Goal: Task Accomplishment & Management: Manage account settings

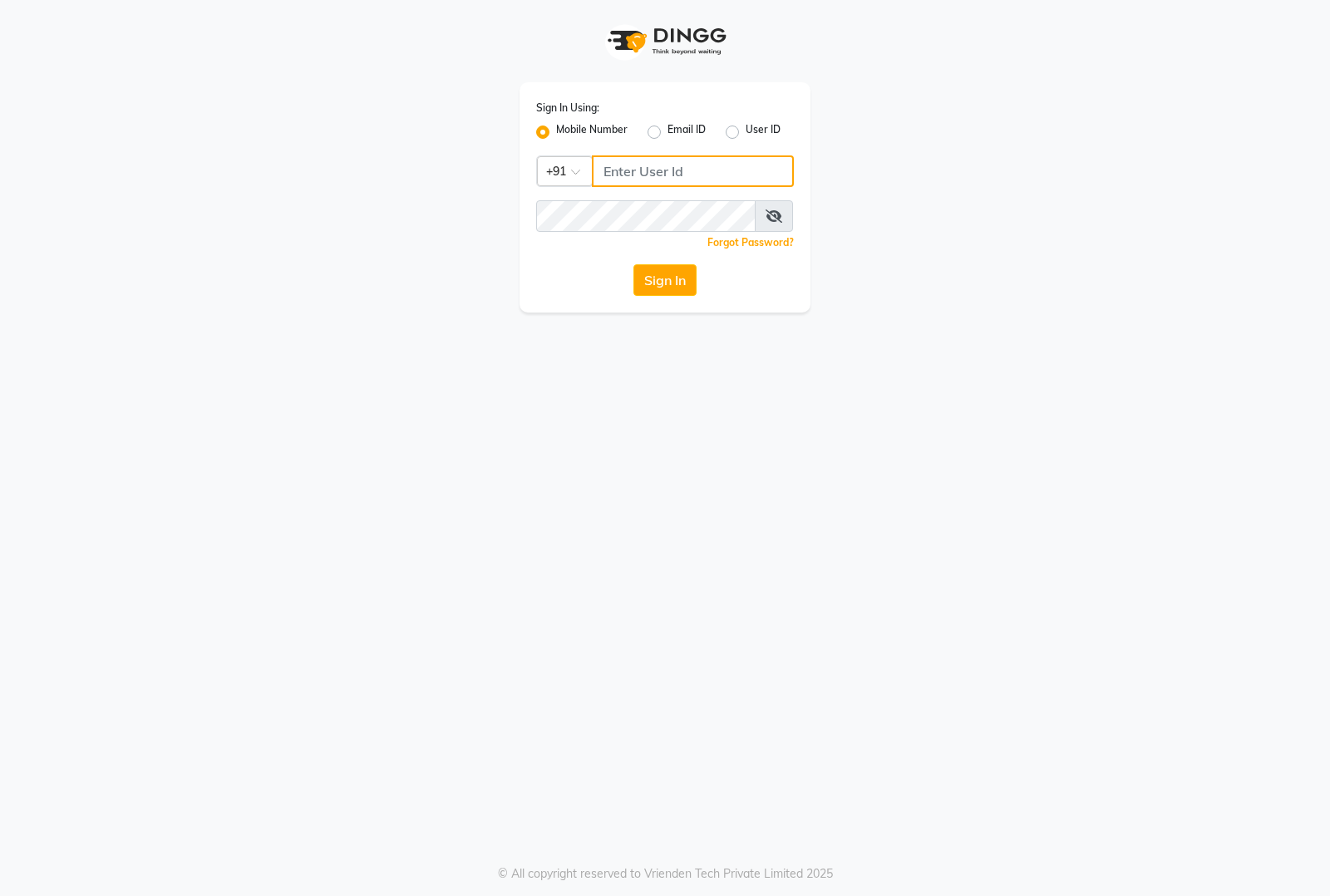
click at [619, 179] on input "Username" at bounding box center [693, 171] width 202 height 31
type input "8884866447"
click at [620, 196] on div "Sign In Using: Mobile Number Email ID User ID Country Code × [PHONE_NUMBER] Rem…" at bounding box center [665, 197] width 291 height 230
click at [633, 264] on button "Sign In" at bounding box center [665, 279] width 63 height 31
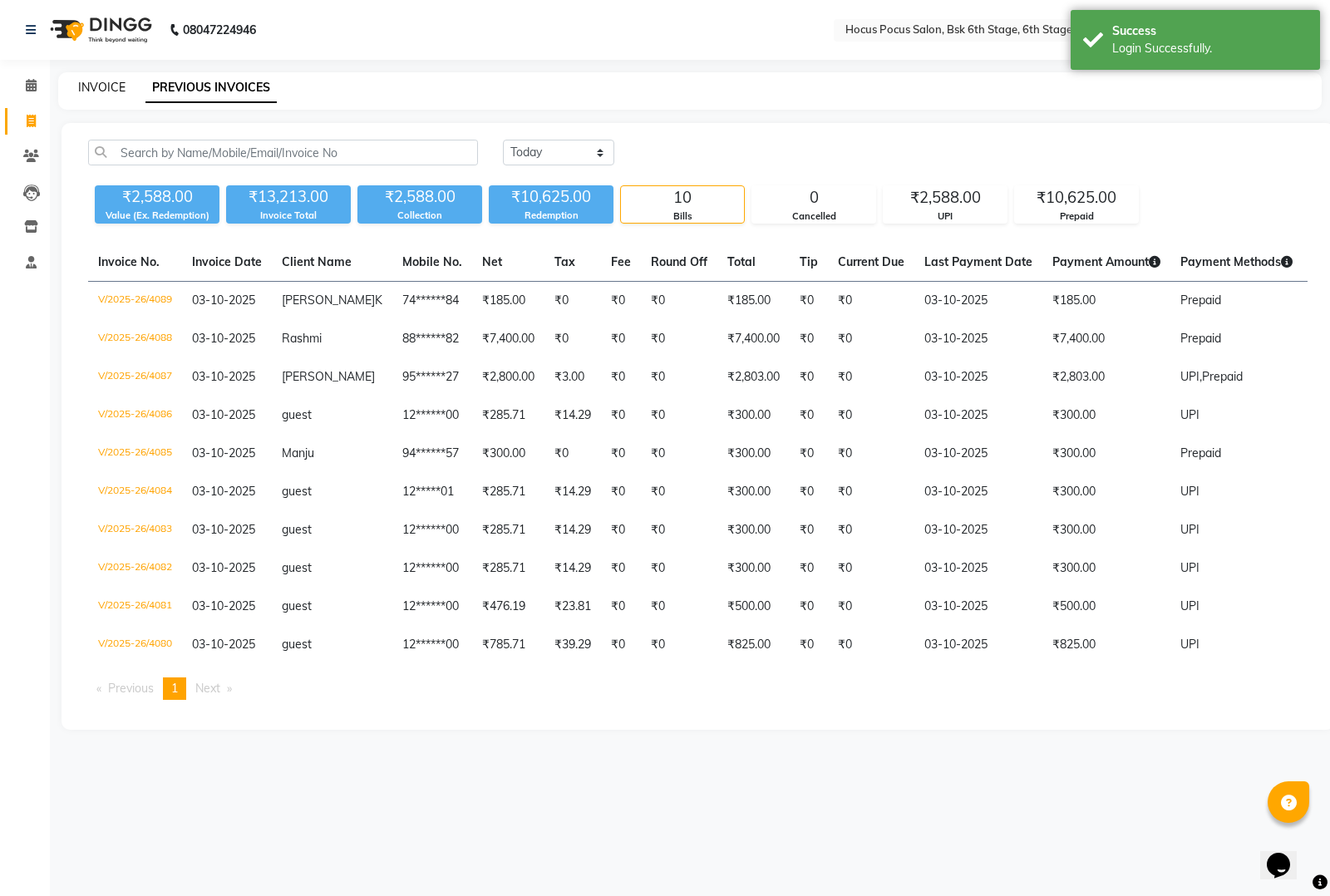
click at [112, 80] on link "INVOICE" at bounding box center [102, 87] width 48 height 15
select select "5242"
select select "service"
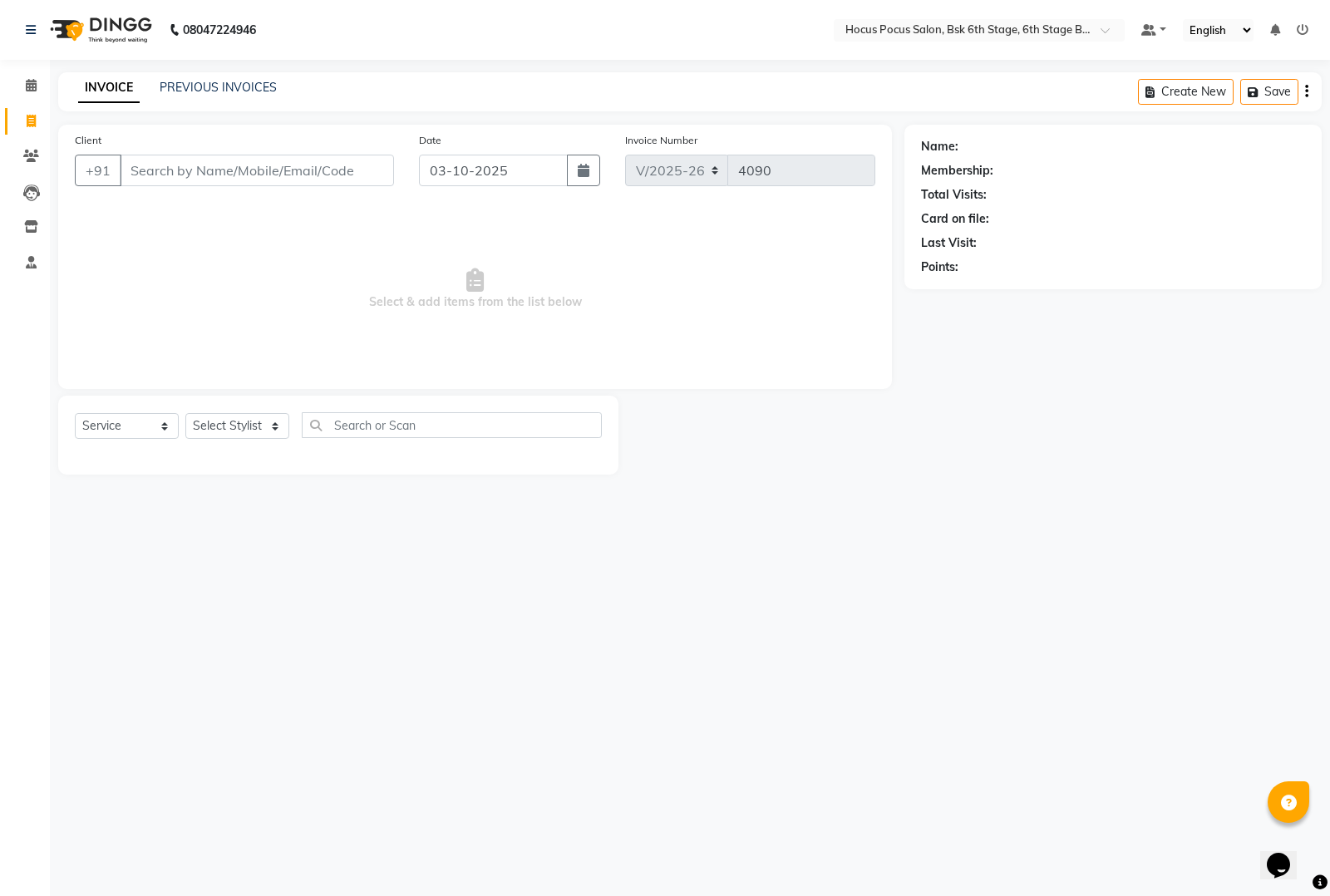
click at [140, 166] on input "Client" at bounding box center [256, 170] width 274 height 31
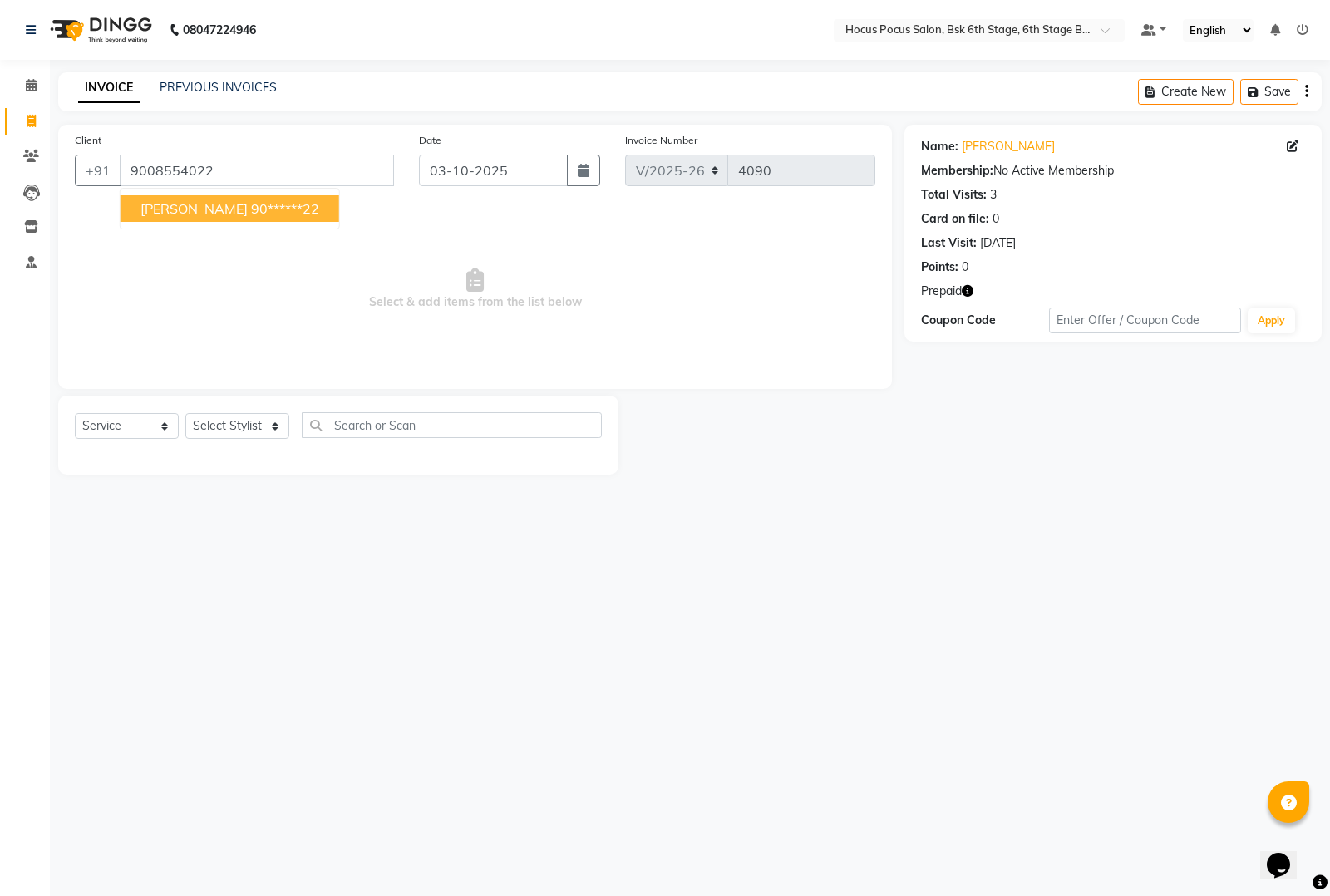
click at [254, 195] on button "sindhura 90******22" at bounding box center [230, 208] width 219 height 26
type input "90******22"
click at [225, 424] on select "Select Stylist Ayan Faiz hocus pocus Jonathan Komal Manjila Parvathi Sai" at bounding box center [237, 426] width 104 height 25
select select "87767"
click at [185, 413] on select "Select Stylist Ayan Faiz hocus pocus Jonathan Komal Manjila Parvathi Sai" at bounding box center [237, 426] width 104 height 25
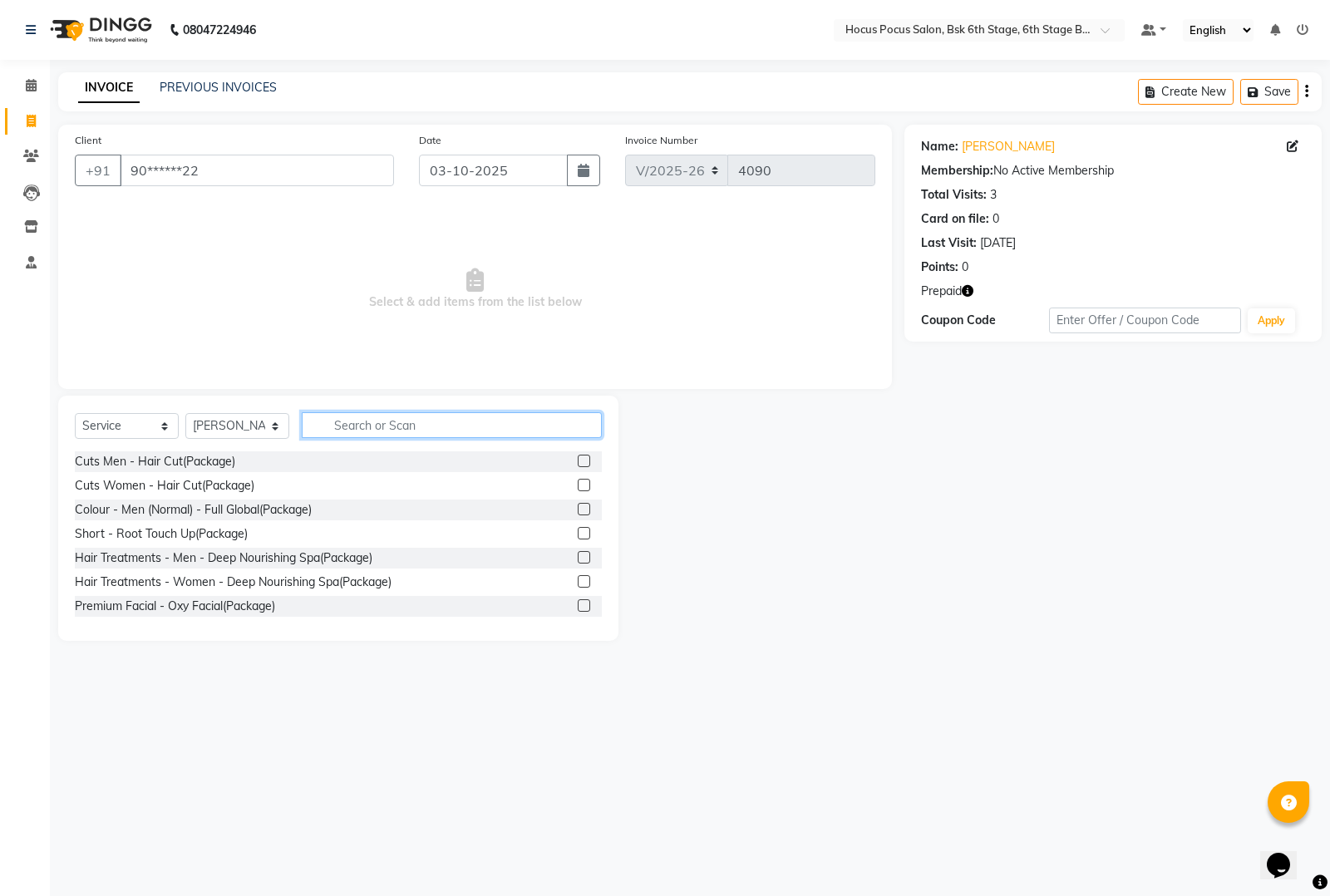
click at [355, 428] on input "text" at bounding box center [451, 425] width 300 height 25
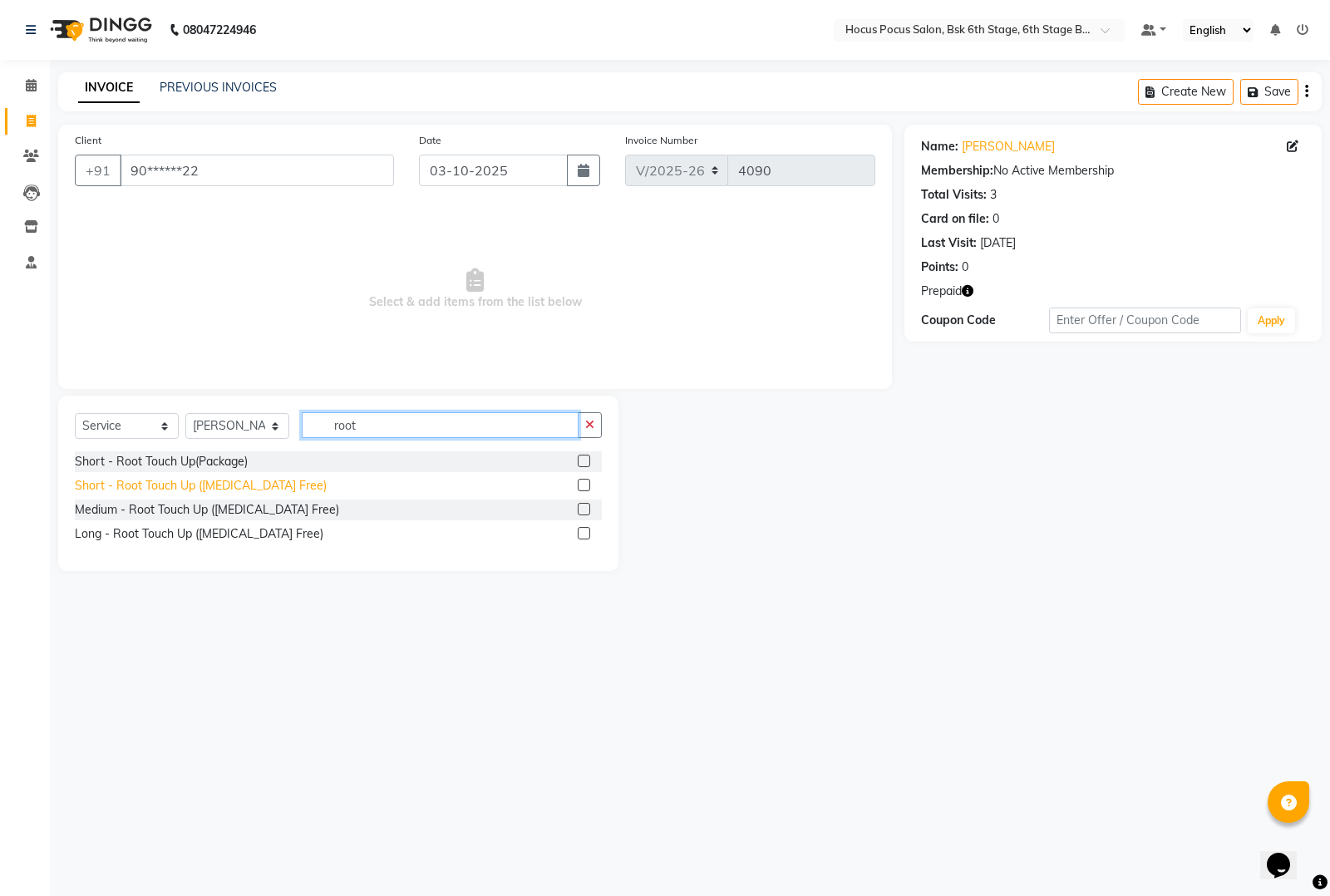
type input "root"
click at [138, 482] on div "Short - Root Touch Up ([MEDICAL_DATA] Free)" at bounding box center [200, 485] width 252 height 18
checkbox input "false"
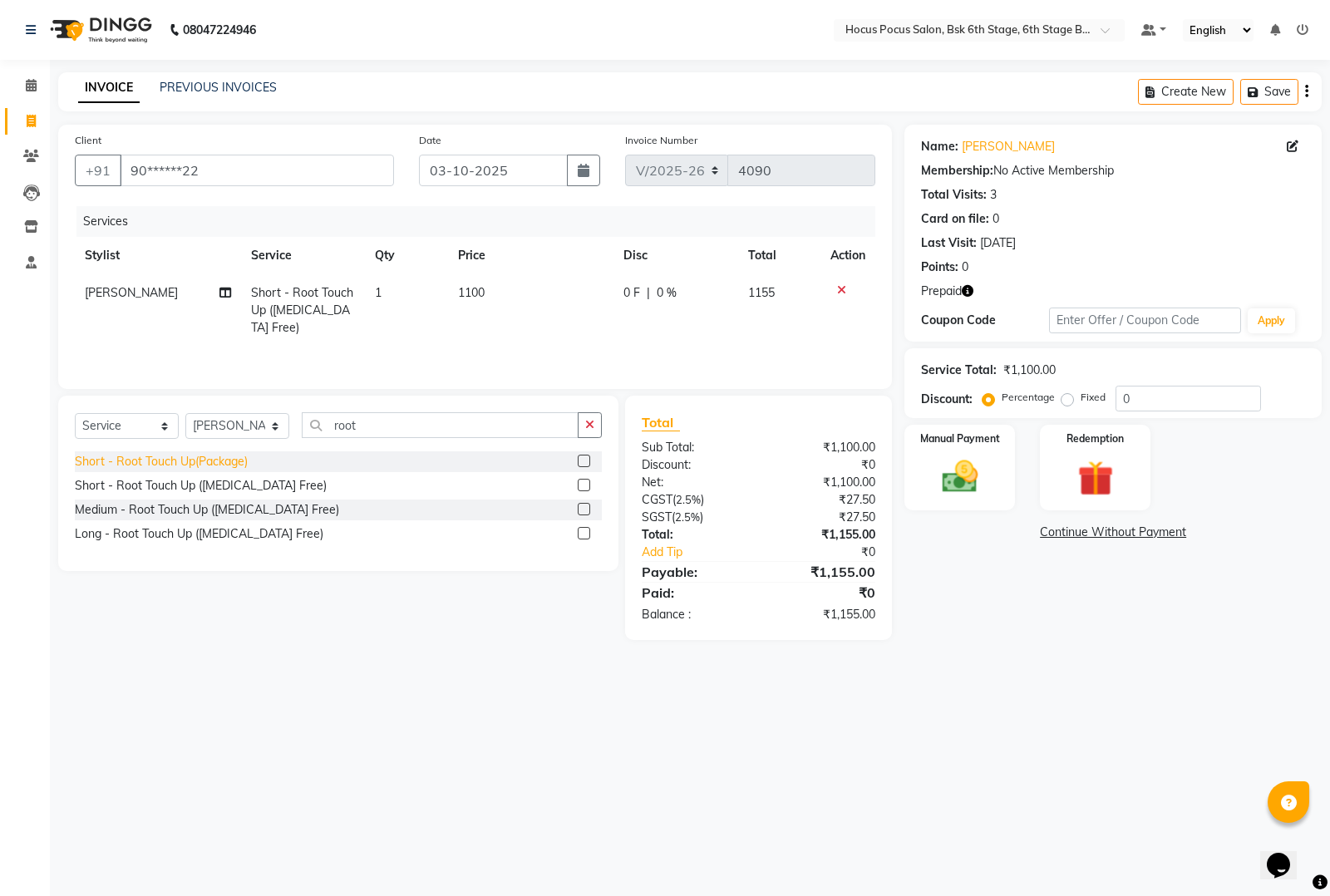
click at [191, 465] on div "Short - Root Touch Up(Package)" at bounding box center [161, 462] width 173 height 18
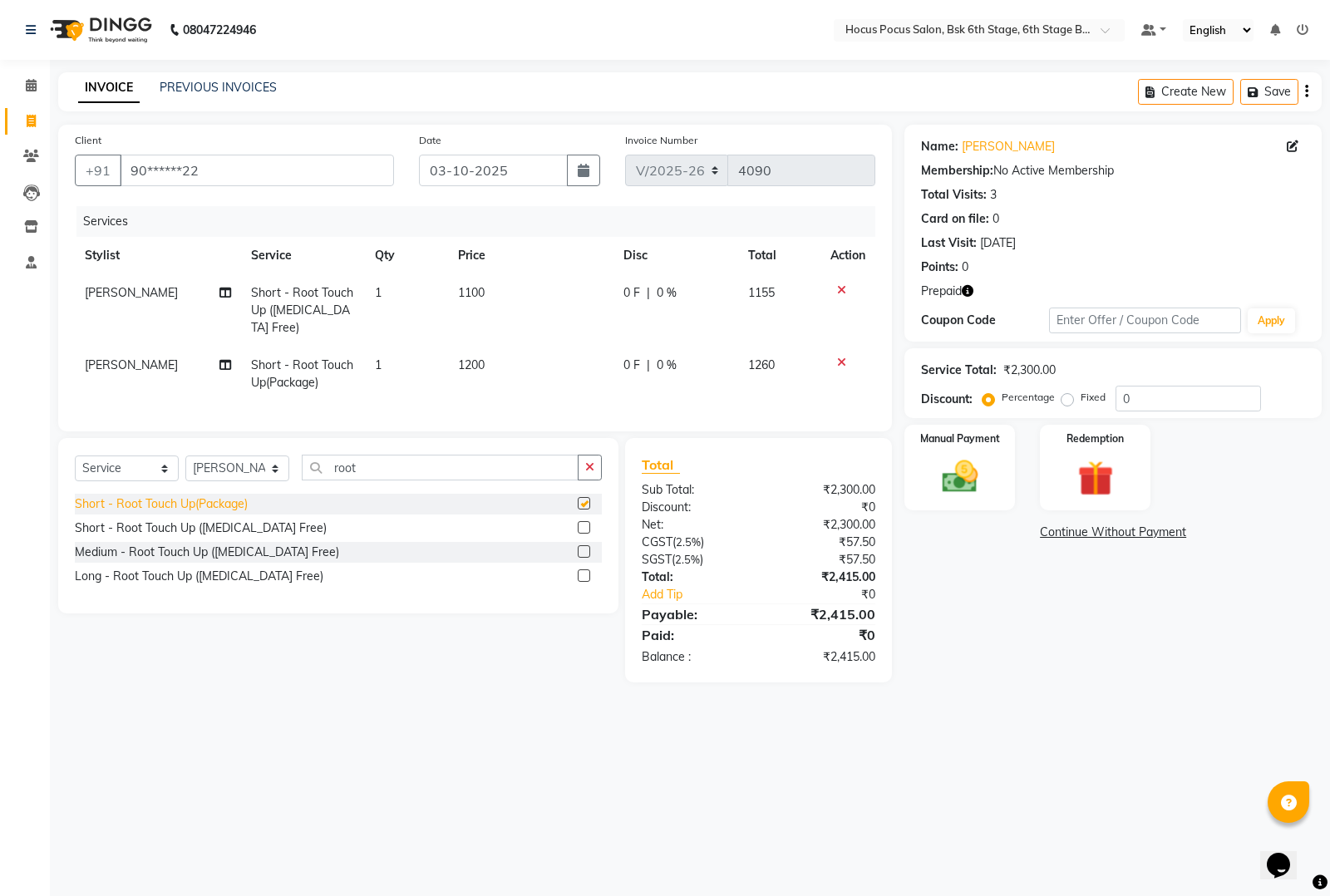
checkbox input "false"
click at [841, 288] on icon at bounding box center [841, 290] width 9 height 12
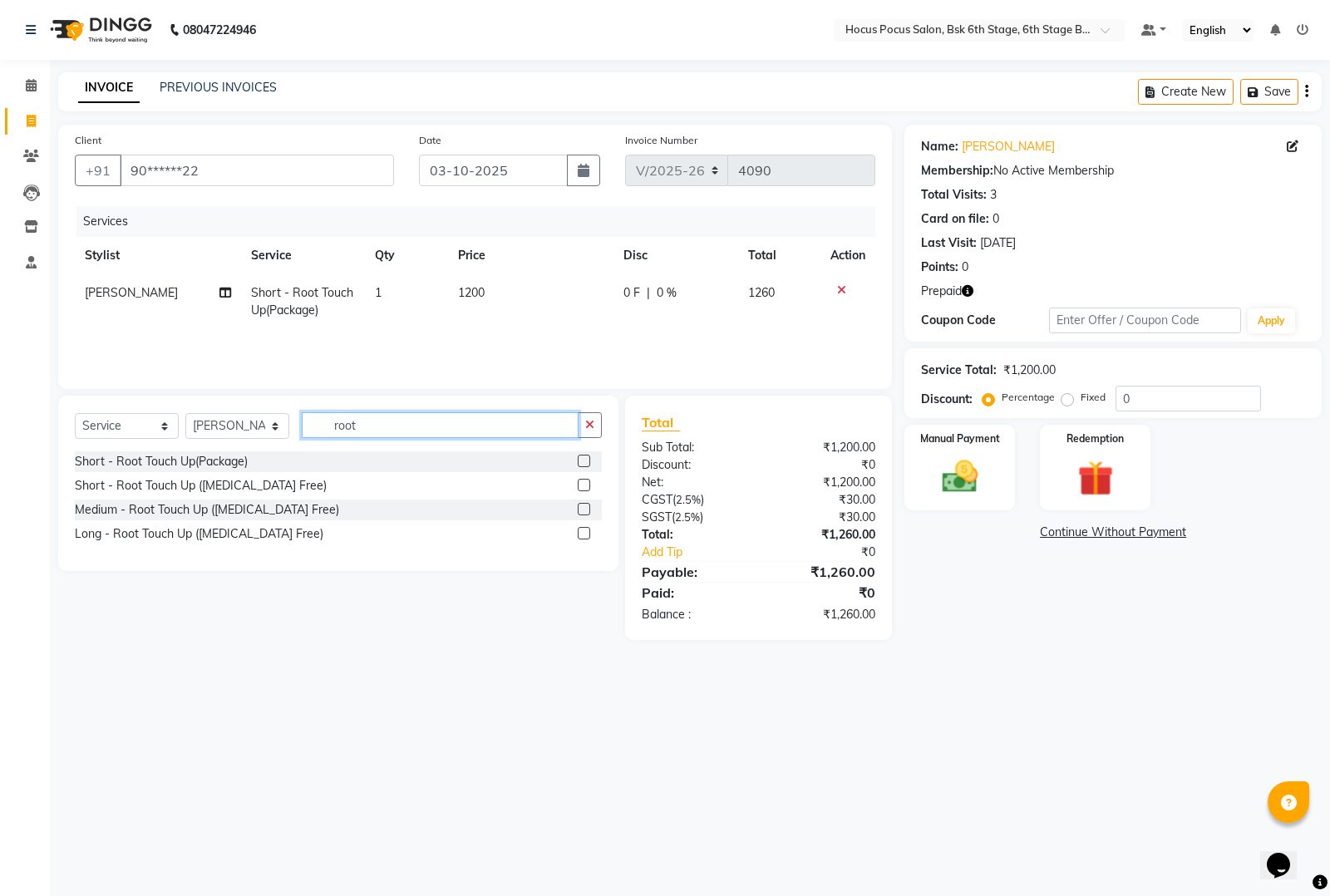
click at [403, 425] on input "root" at bounding box center [440, 425] width 277 height 25
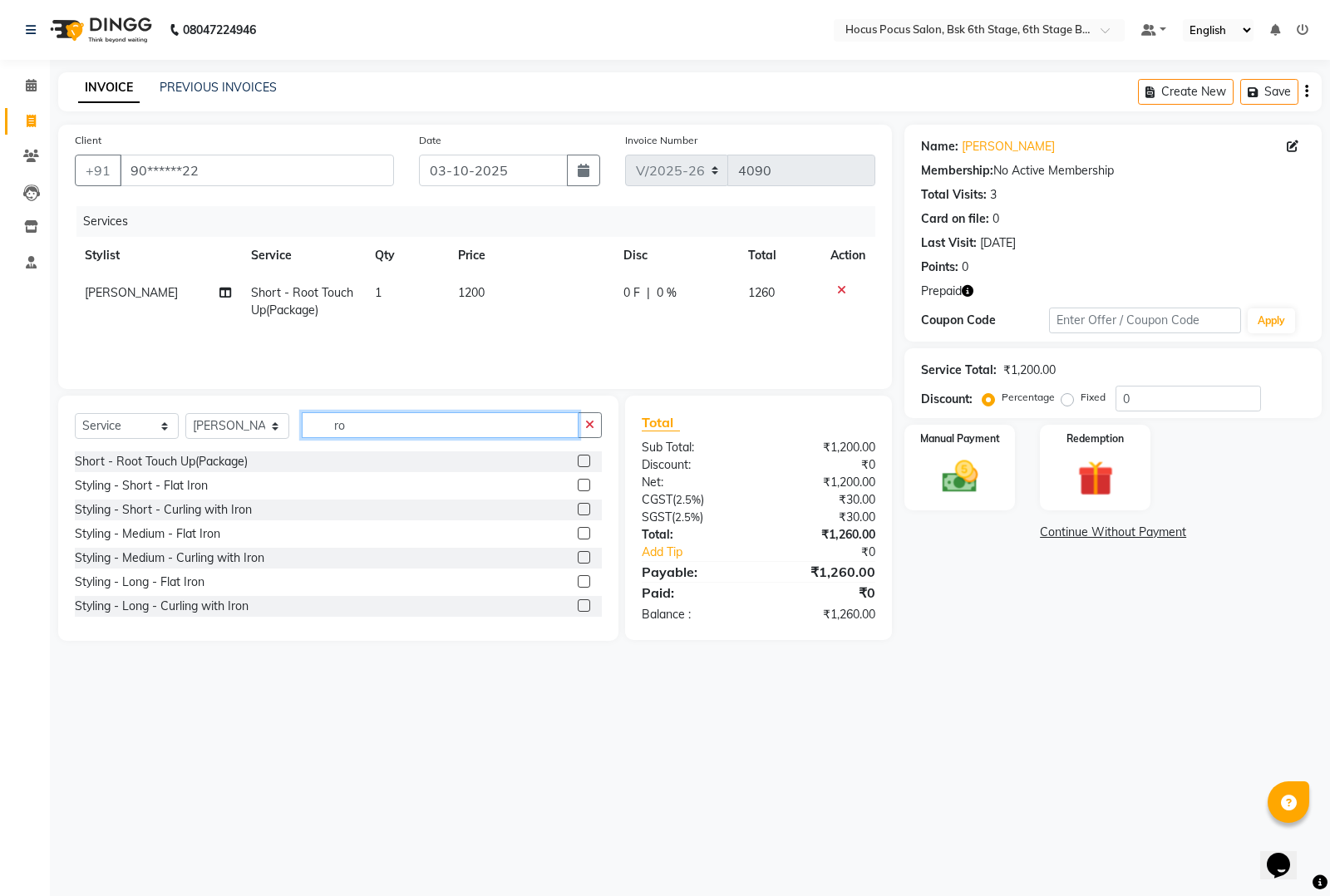
type input "r"
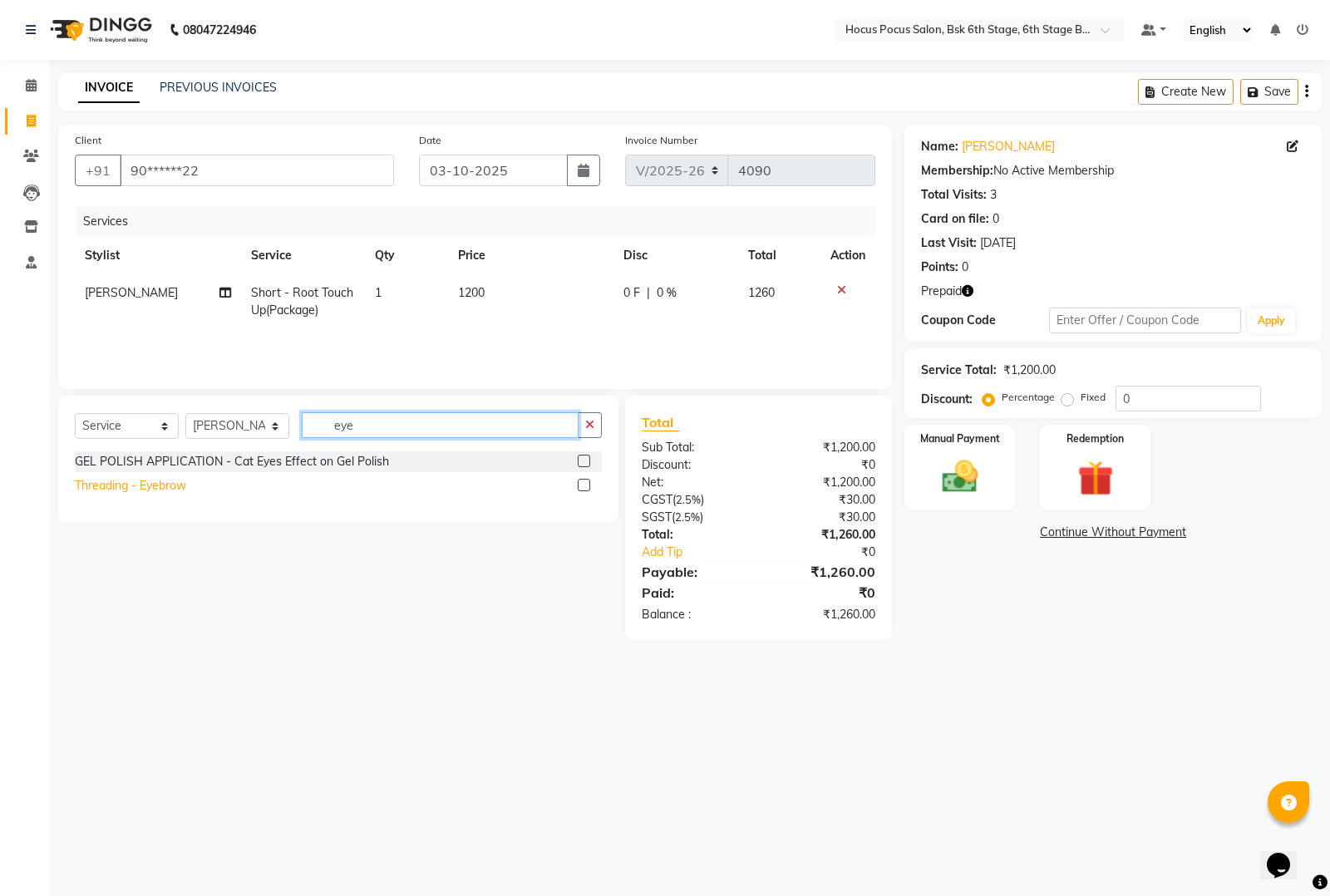
type input "eye"
click at [152, 478] on div "Threading - Eyebrow" at bounding box center [130, 485] width 111 height 18
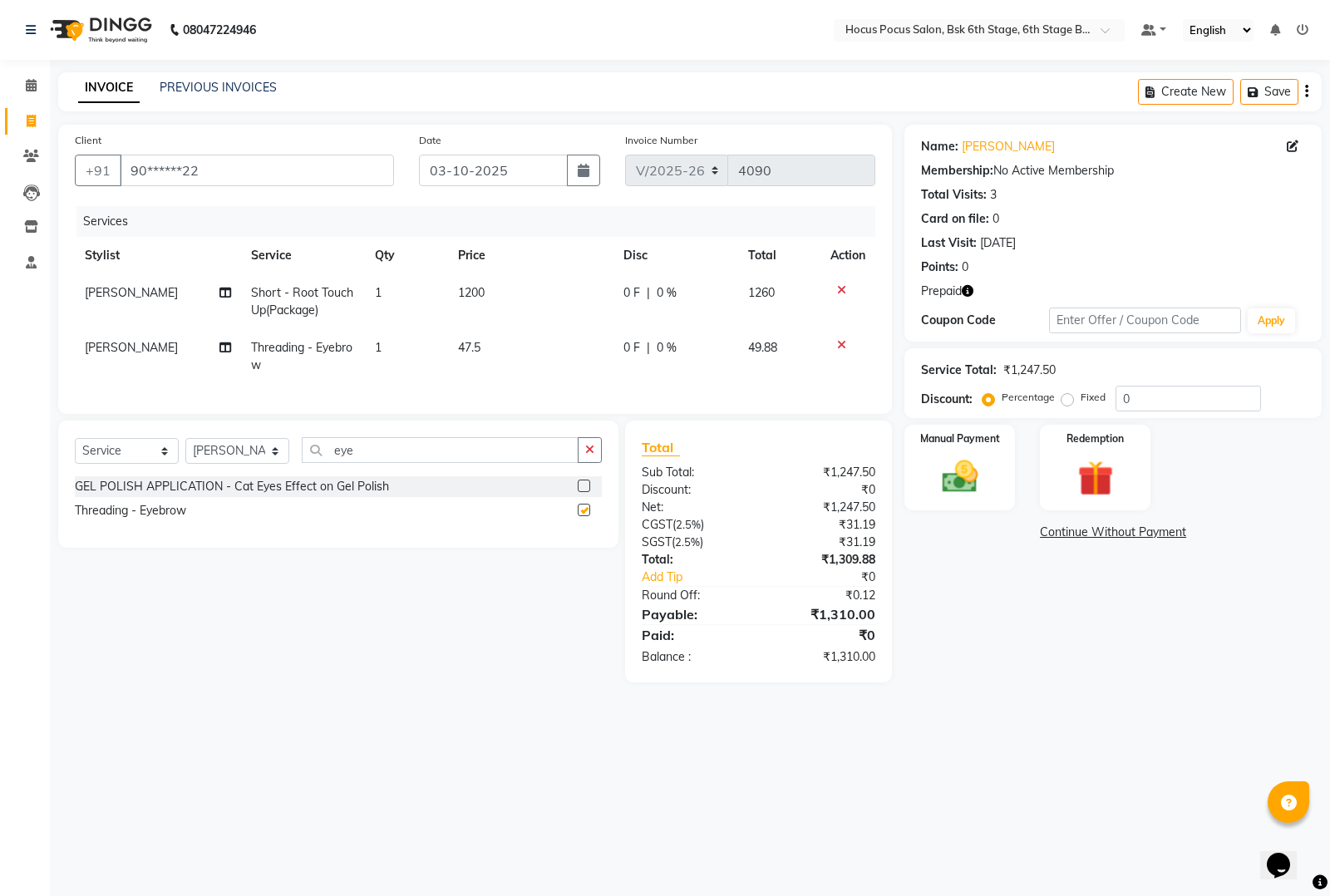
checkbox input "false"
click at [522, 344] on td "47.5" at bounding box center [530, 356] width 166 height 55
select select "87767"
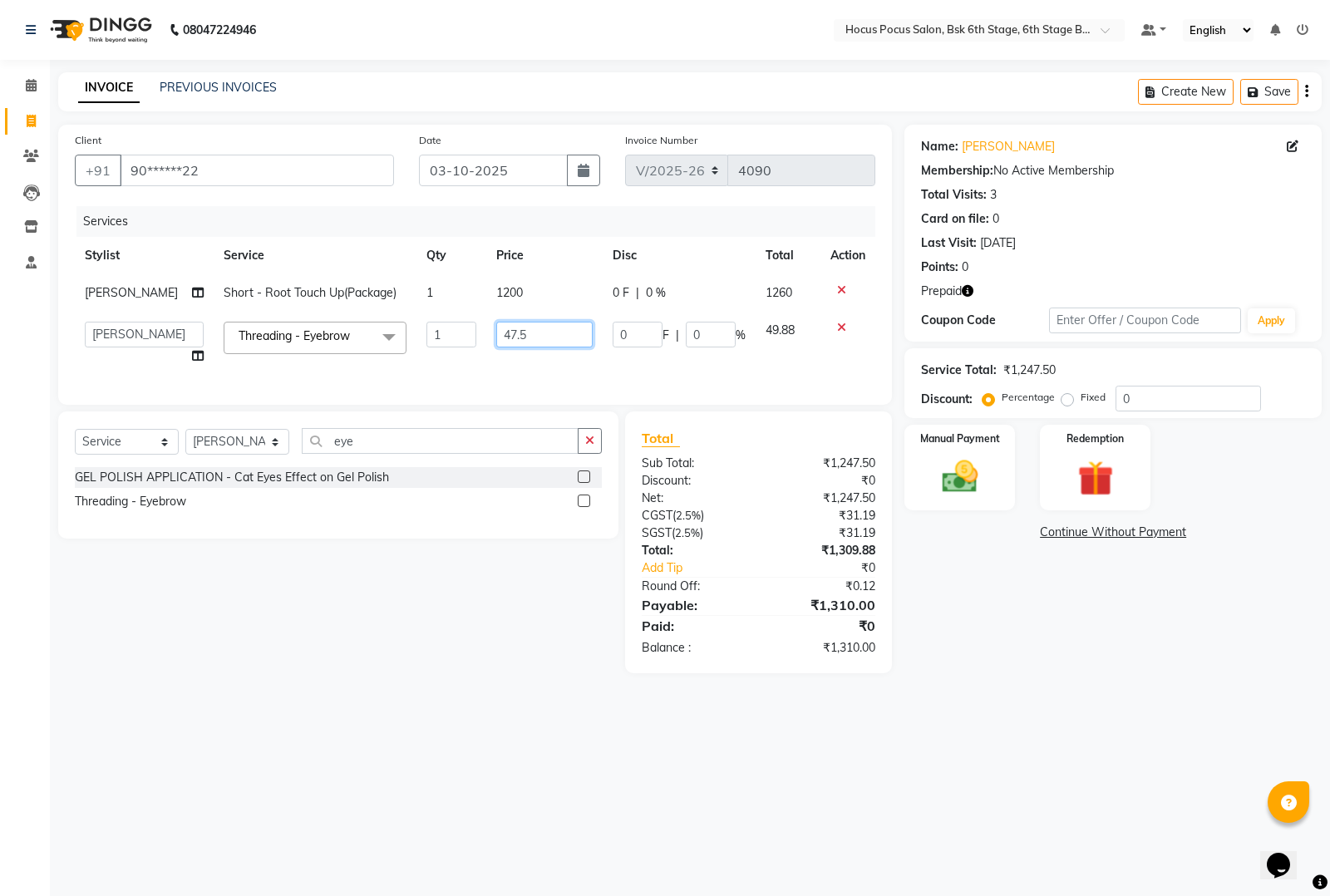
click at [525, 334] on input "47.5" at bounding box center [545, 334] width 97 height 25
type input "4"
type input "50"
click at [496, 574] on div "Select Service Product Membership Package Voucher Prepaid Gift Card Select Styl…" at bounding box center [332, 542] width 573 height 261
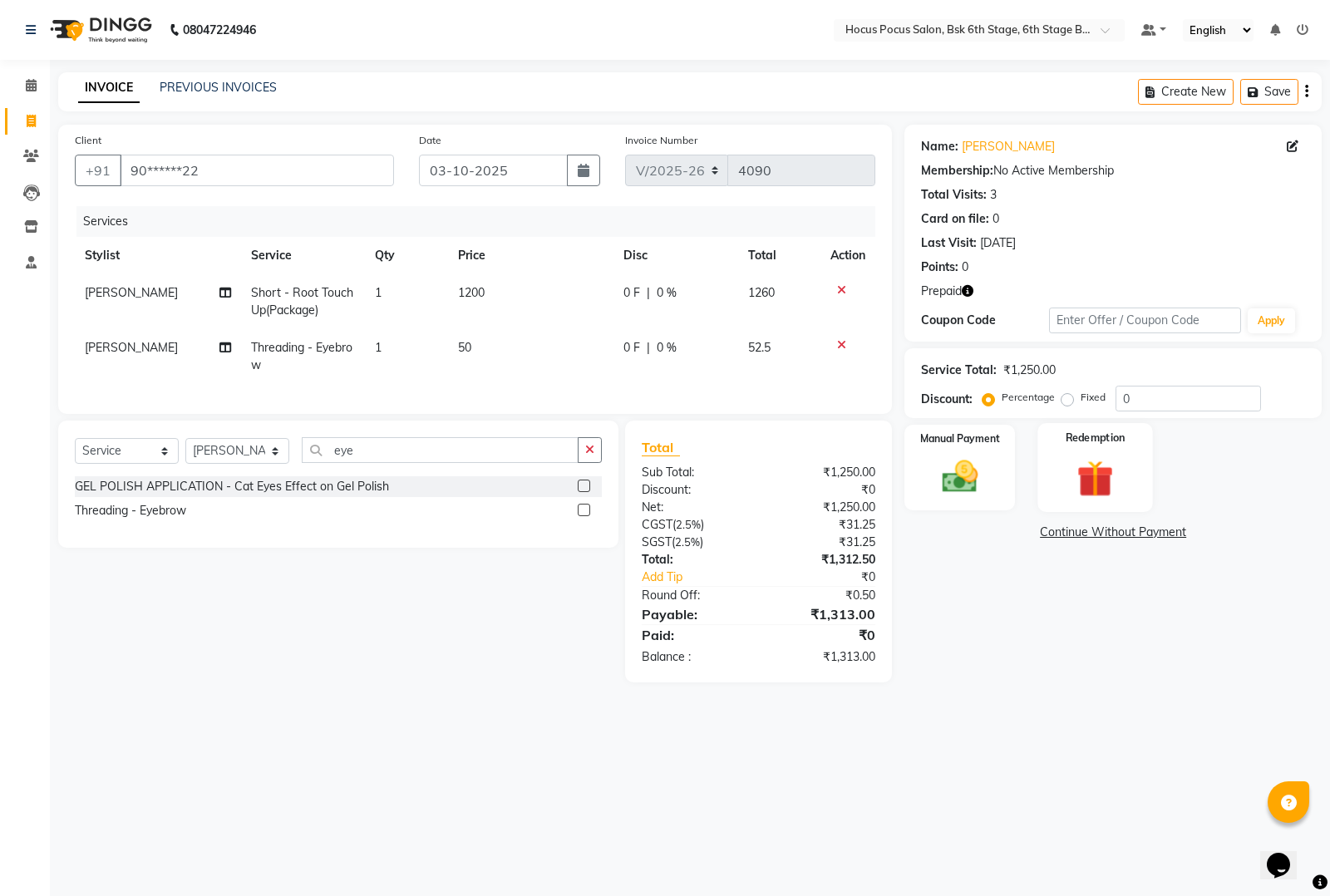
click at [1090, 457] on img at bounding box center [1094, 479] width 60 height 46
click at [1115, 534] on span "Prepaid 1" at bounding box center [1103, 535] width 54 height 20
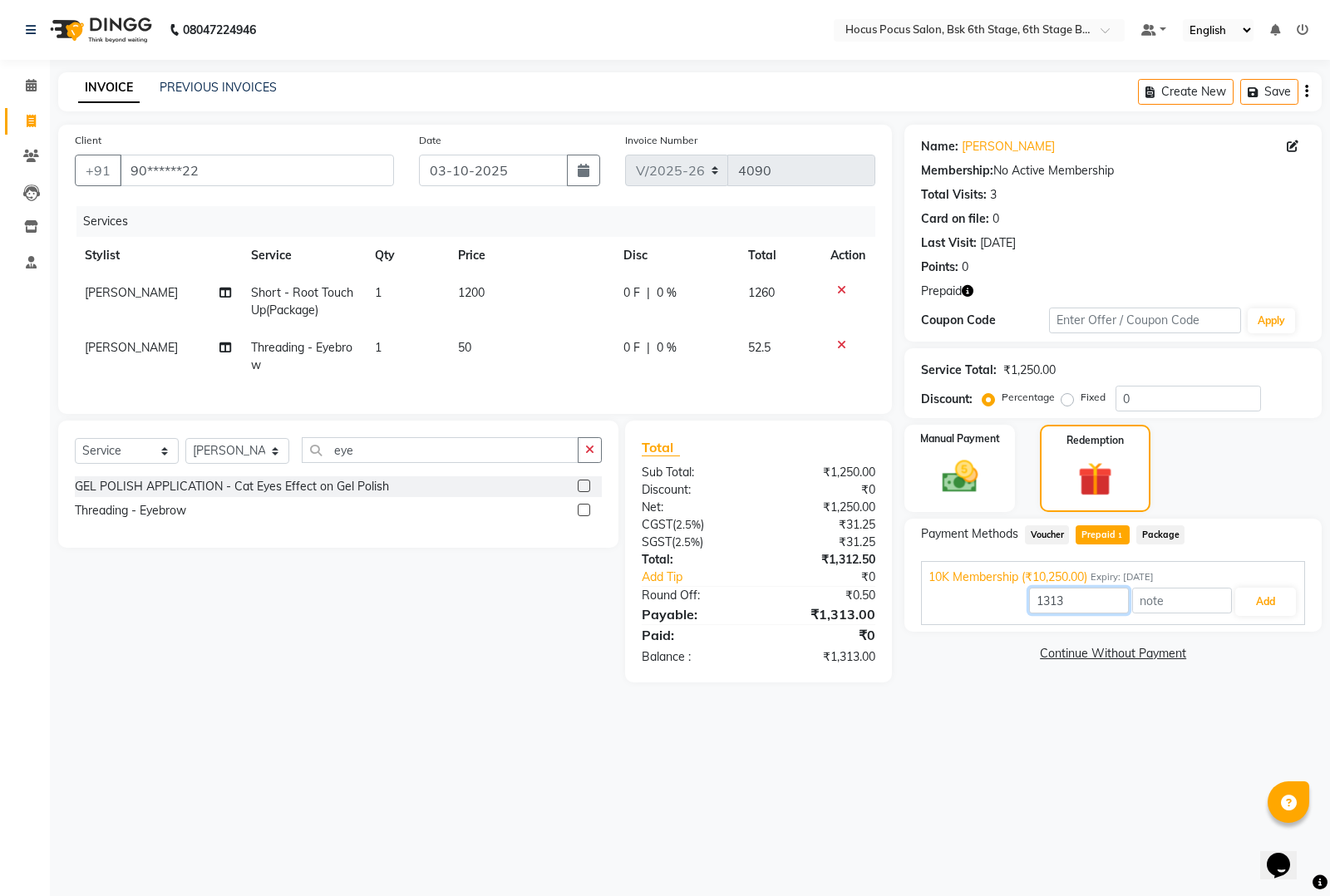
click at [1096, 591] on input "1313" at bounding box center [1079, 600] width 100 height 25
type input "1250"
click at [1260, 594] on button "Add" at bounding box center [1265, 601] width 60 height 28
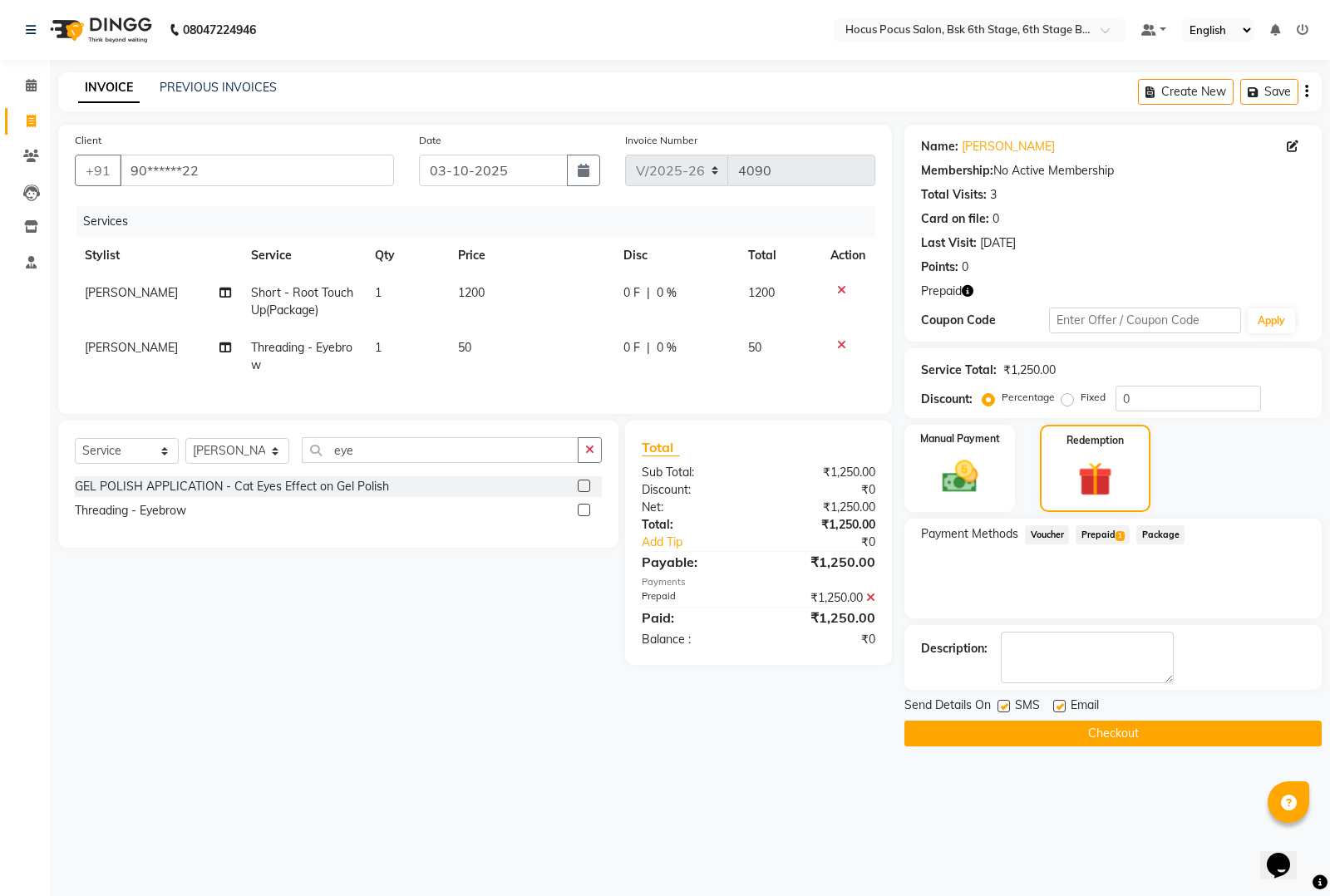
drag, startPoint x: 1006, startPoint y: 704, endPoint x: 1003, endPoint y: 717, distance: 13.3
click at [1004, 704] on label at bounding box center [1003, 705] width 13 height 13
click at [1004, 704] on input "checkbox" at bounding box center [1002, 706] width 11 height 11
checkbox input "false"
click at [1007, 731] on button "Checkout" at bounding box center [1113, 733] width 418 height 25
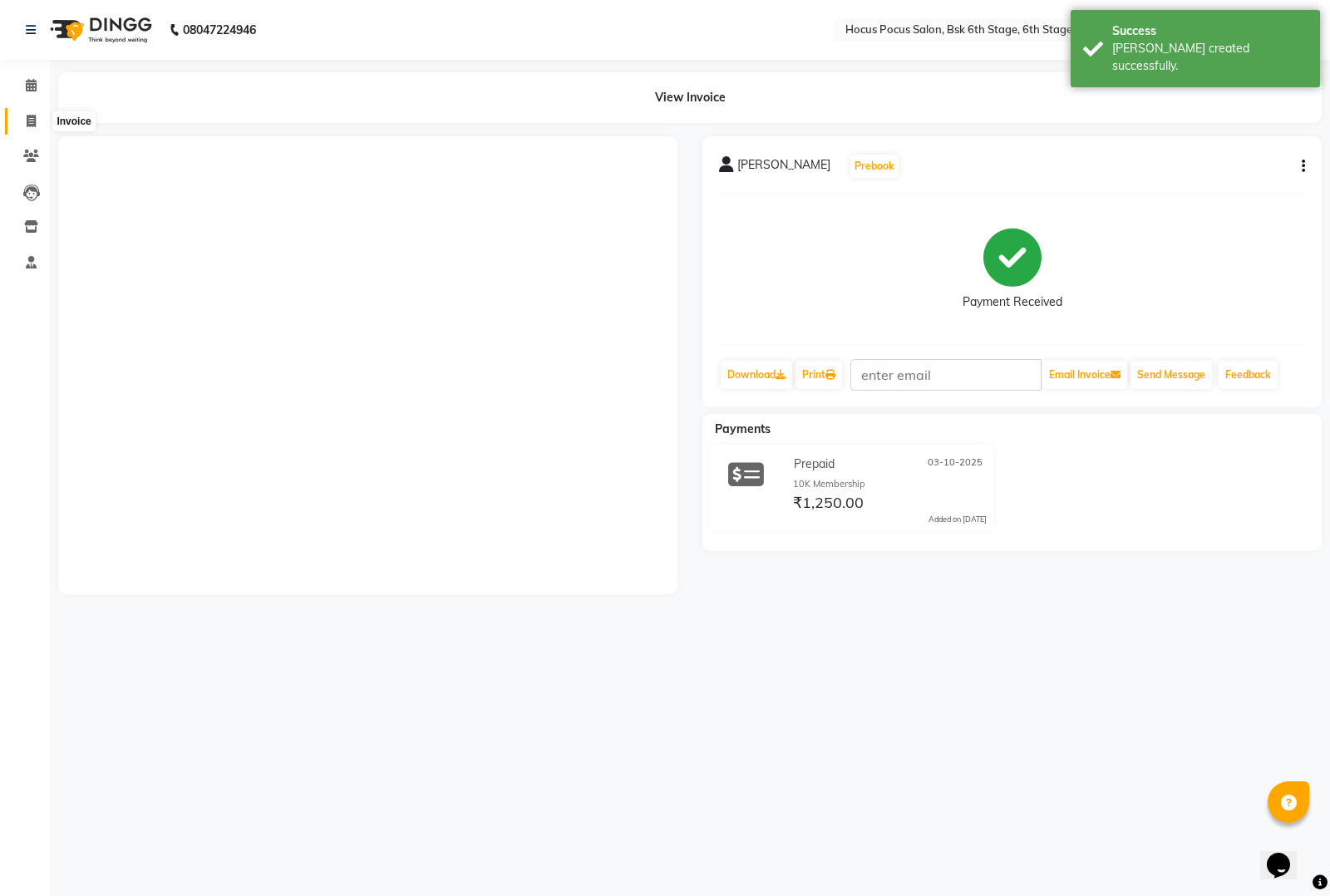
click at [34, 122] on icon at bounding box center [31, 120] width 9 height 13
select select "5242"
select select "service"
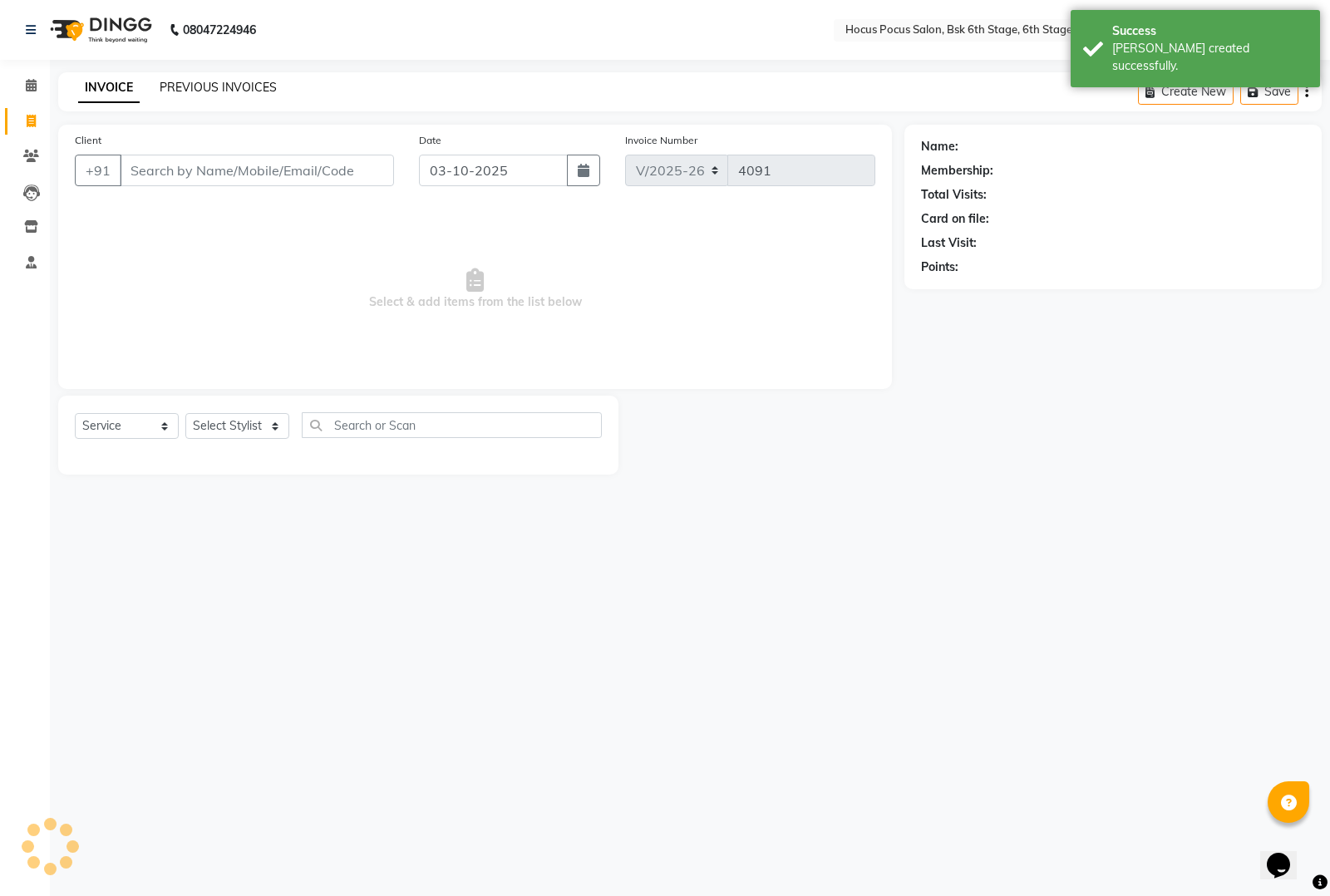
click at [234, 83] on link "PREVIOUS INVOICES" at bounding box center [218, 87] width 117 height 15
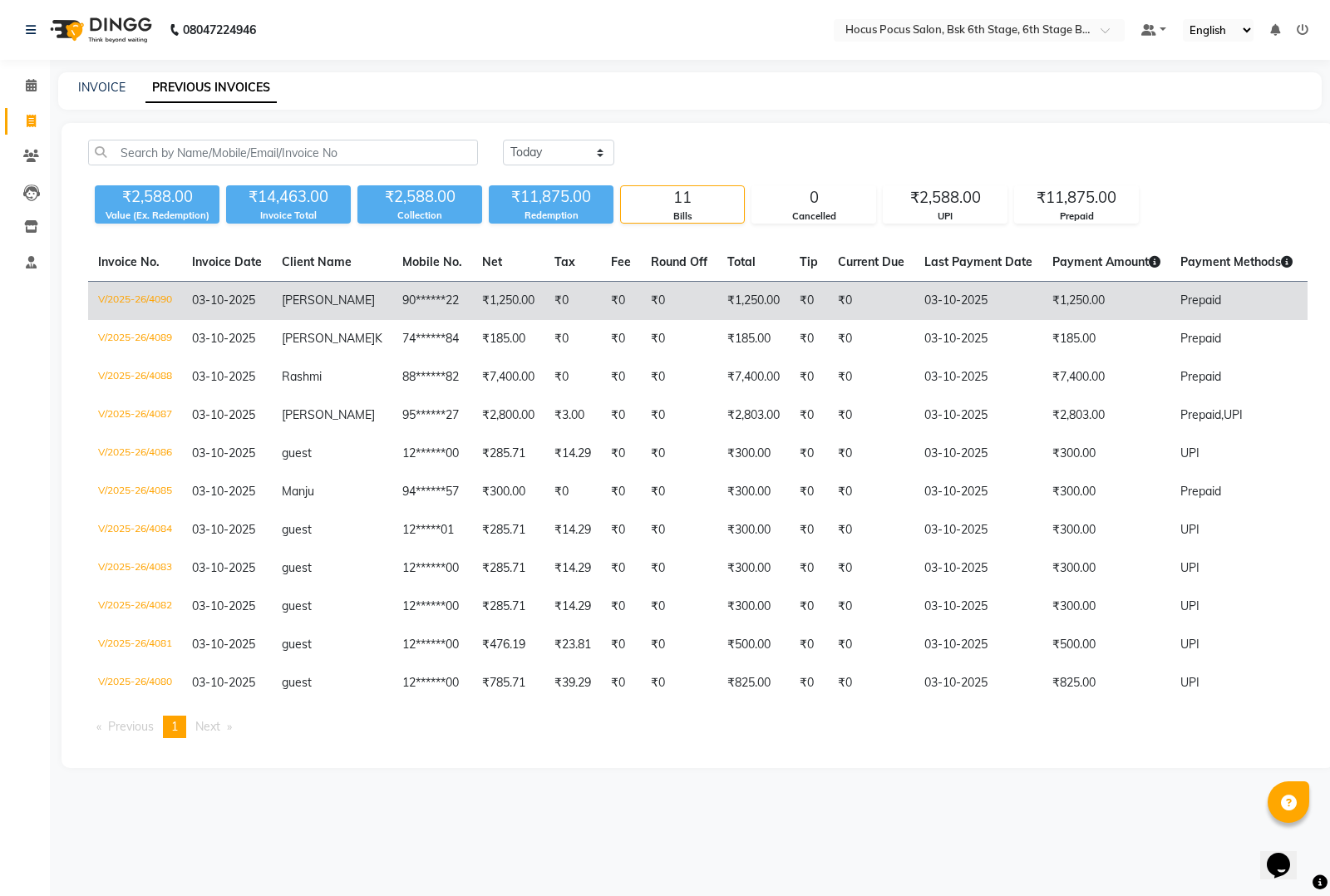
click at [1180, 297] on span "Prepaid" at bounding box center [1200, 300] width 41 height 15
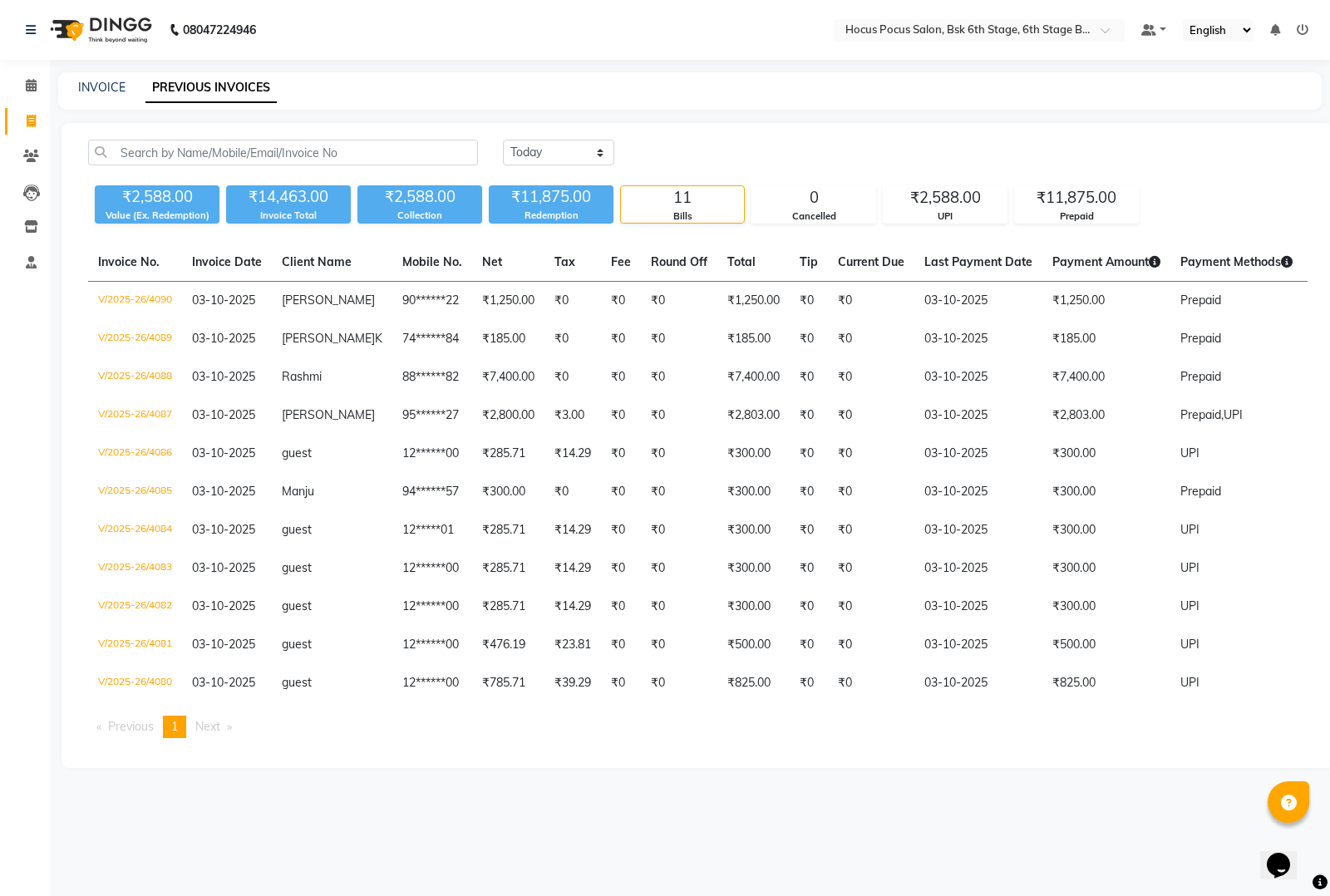
click at [105, 79] on div "INVOICE" at bounding box center [102, 87] width 48 height 18
click at [246, 140] on main "INVOICE PREVIOUS INVOICES Today Yesterday Custom Range ₹2,588.00 Value (Ex. Red…" at bounding box center [690, 432] width 1280 height 720
click at [94, 83] on link "INVOICE" at bounding box center [102, 87] width 48 height 15
select select "5242"
select select "service"
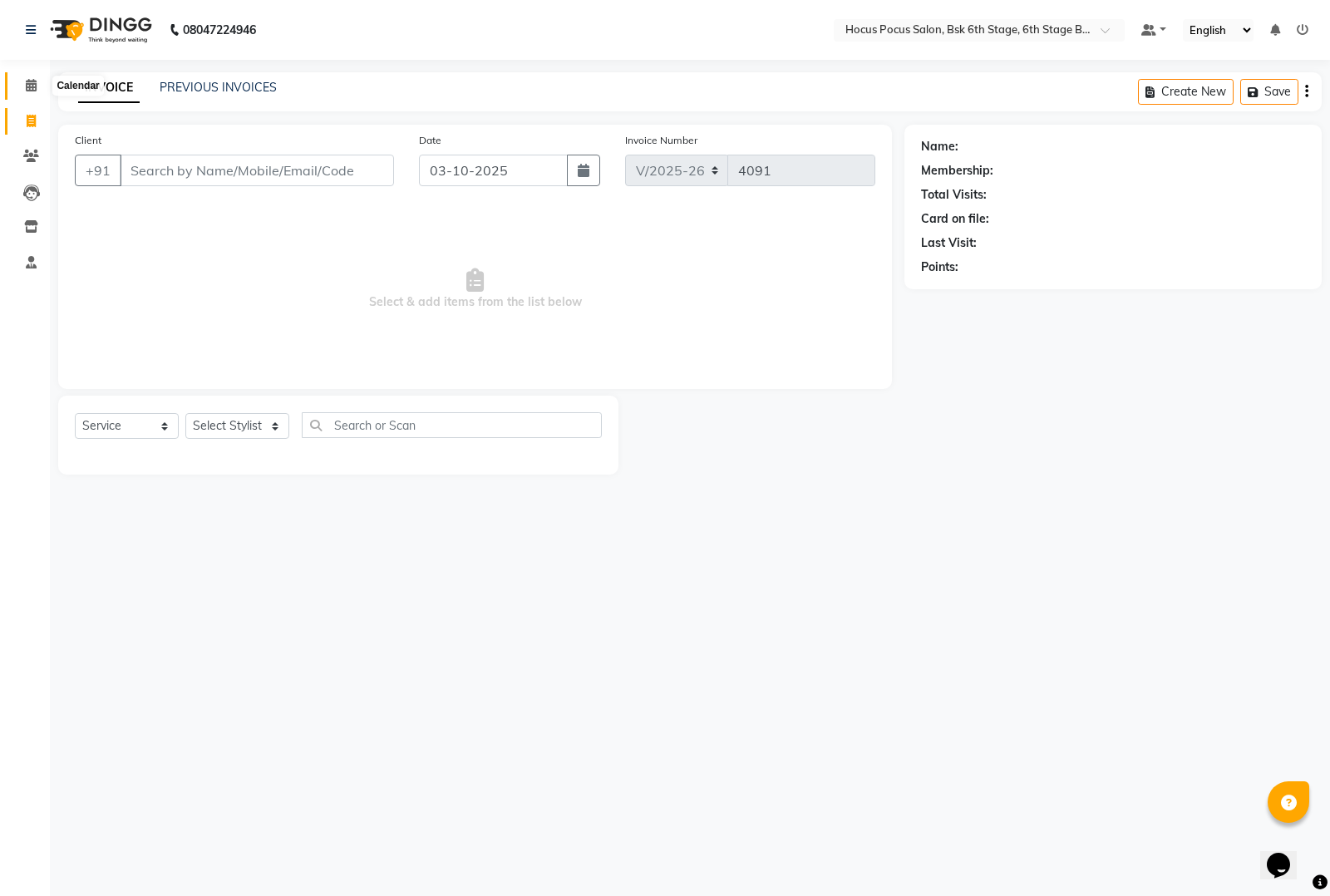
click at [33, 77] on span at bounding box center [31, 86] width 29 height 20
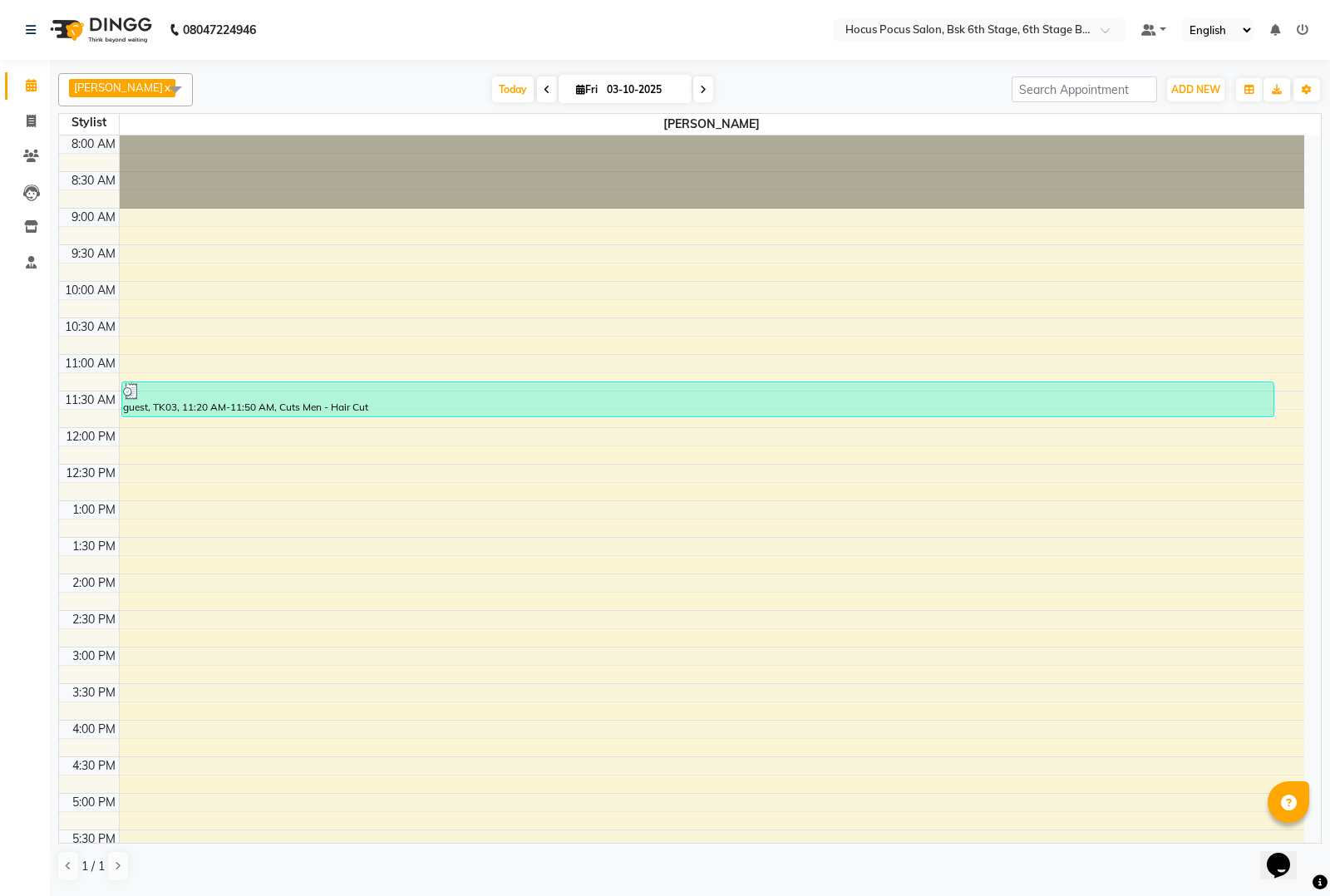
click at [159, 88] on span at bounding box center [175, 88] width 33 height 31
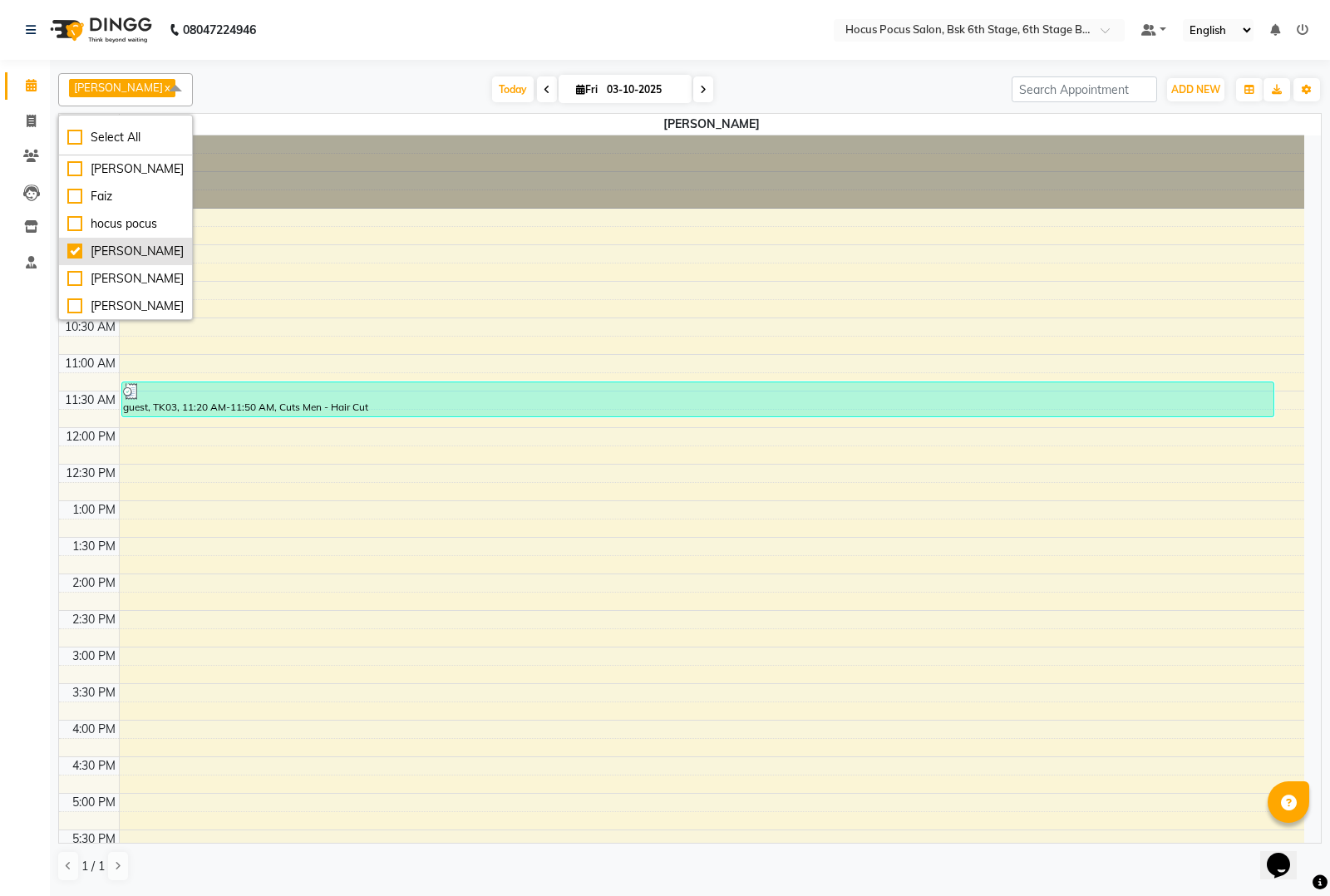
click at [77, 249] on div "[PERSON_NAME]" at bounding box center [125, 251] width 116 height 18
checkbox input "false"
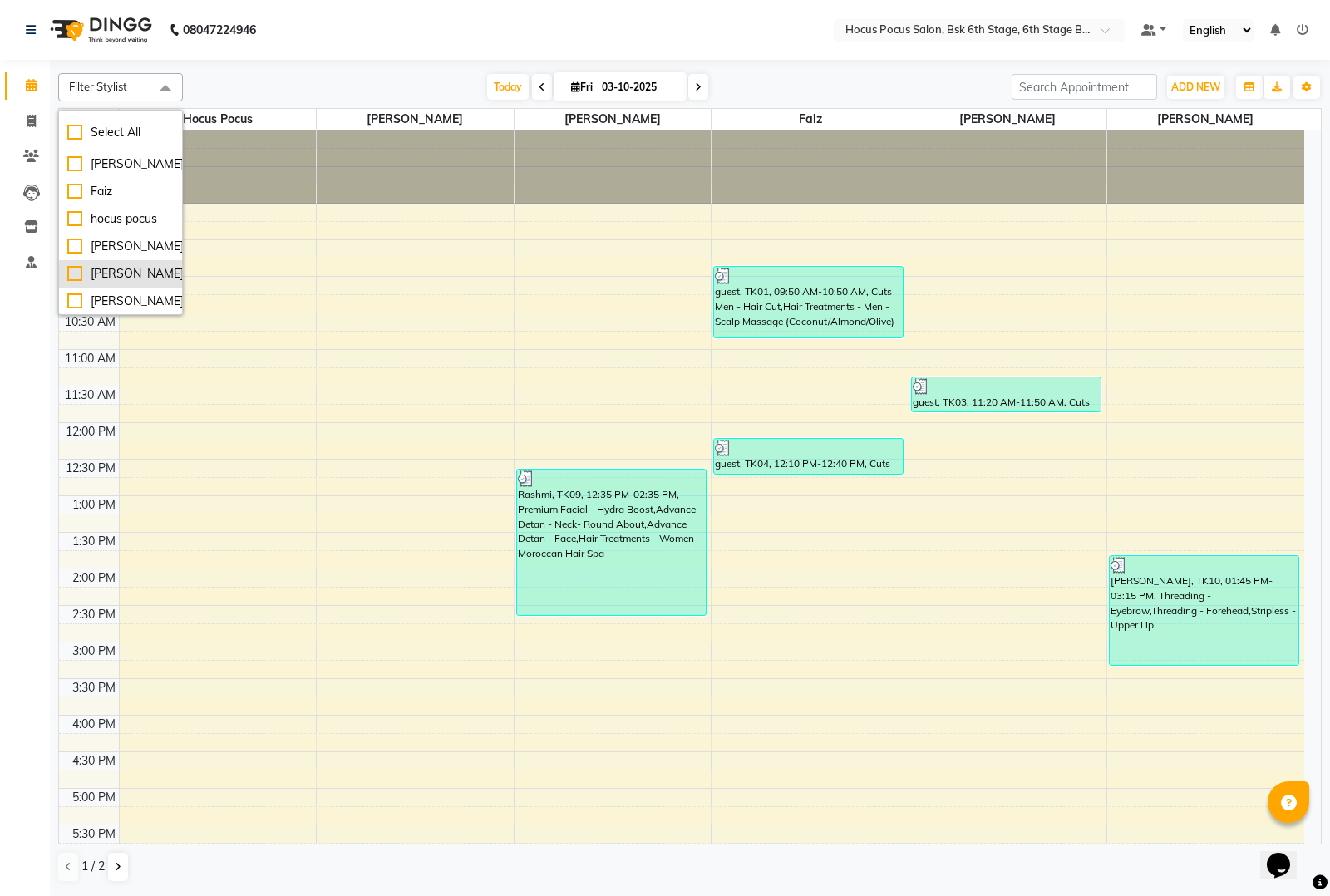
scroll to position [55, 0]
click at [71, 300] on div "Sai" at bounding box center [120, 301] width 106 height 18
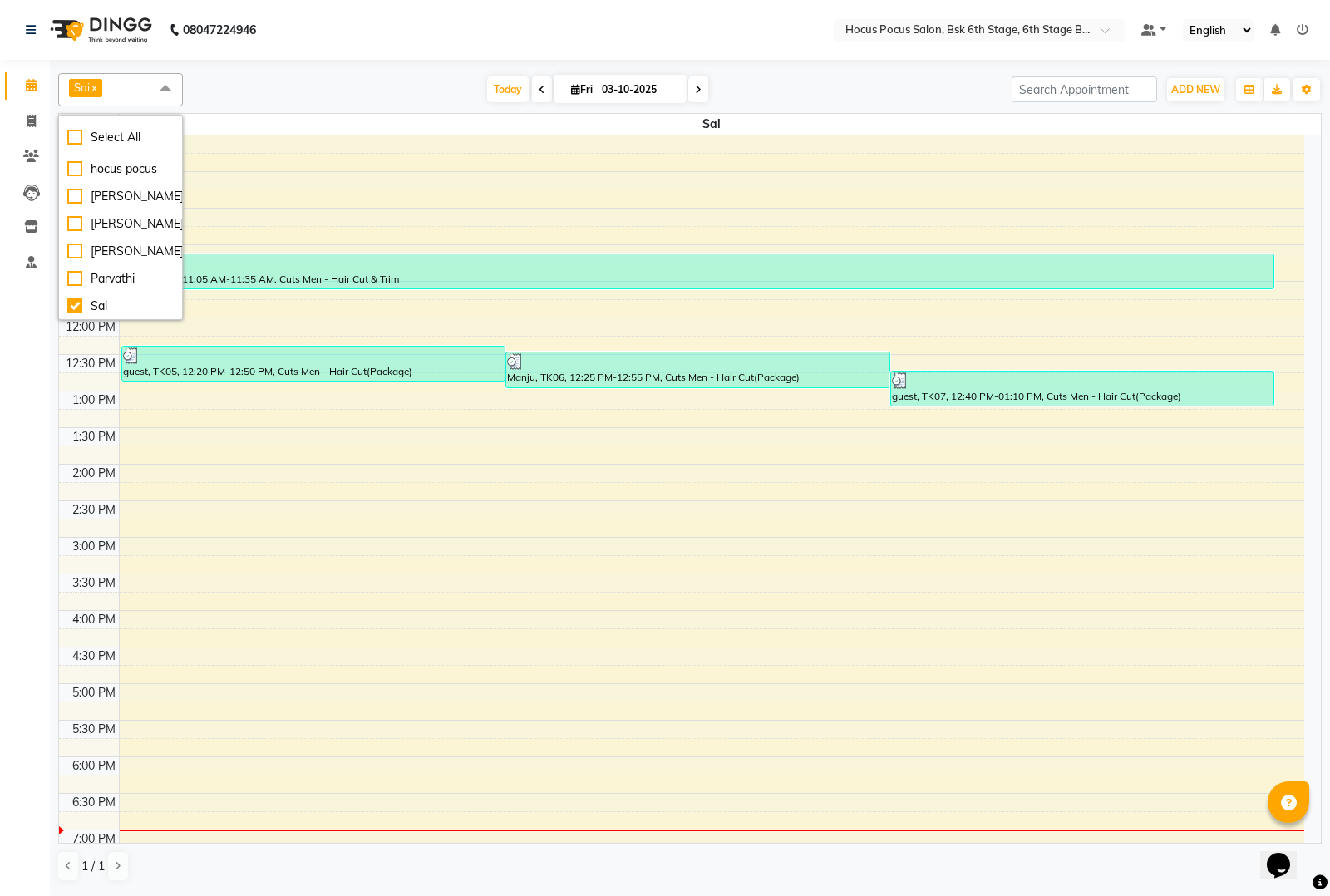
scroll to position [0, 0]
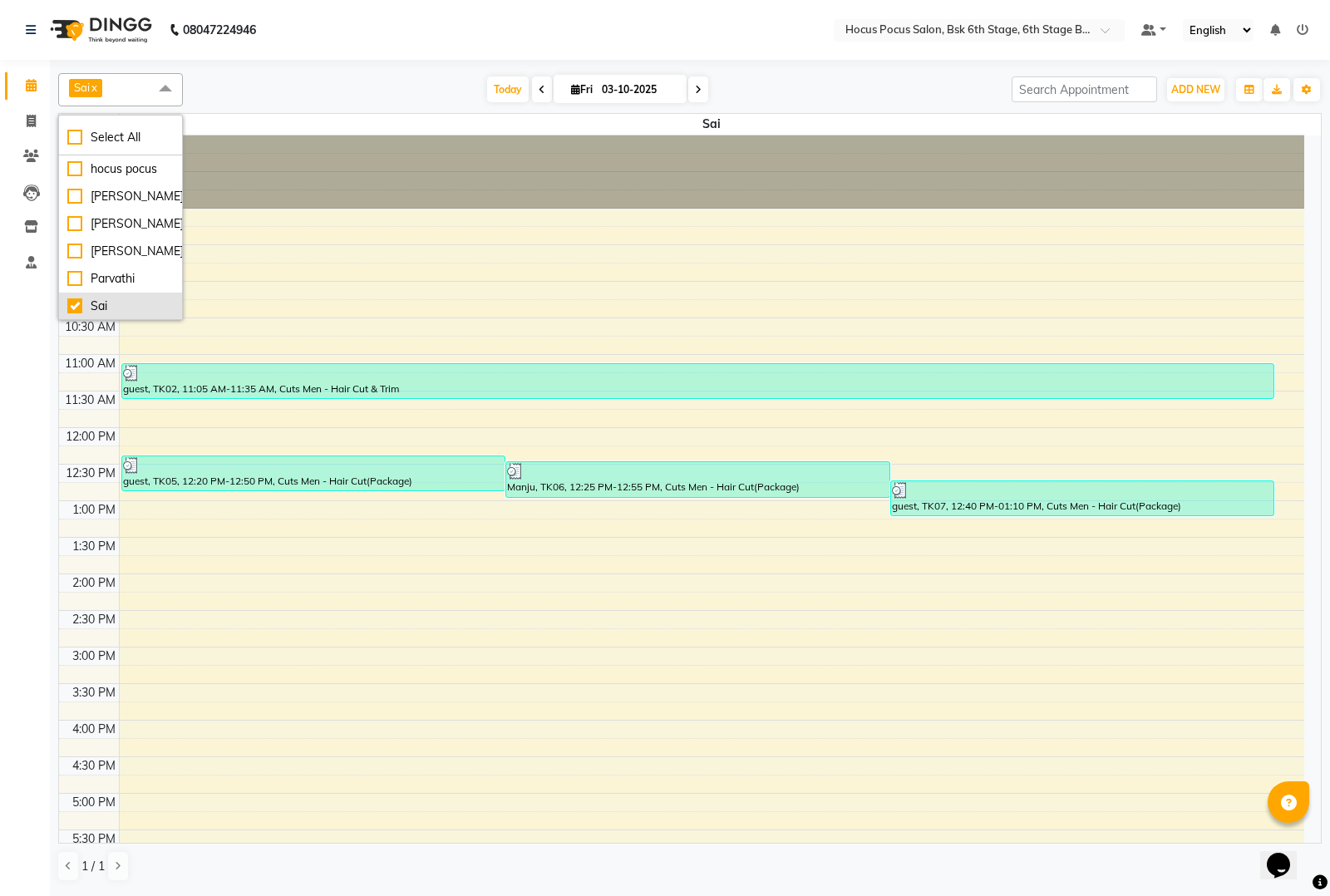
click at [71, 303] on div "Sai" at bounding box center [120, 306] width 106 height 18
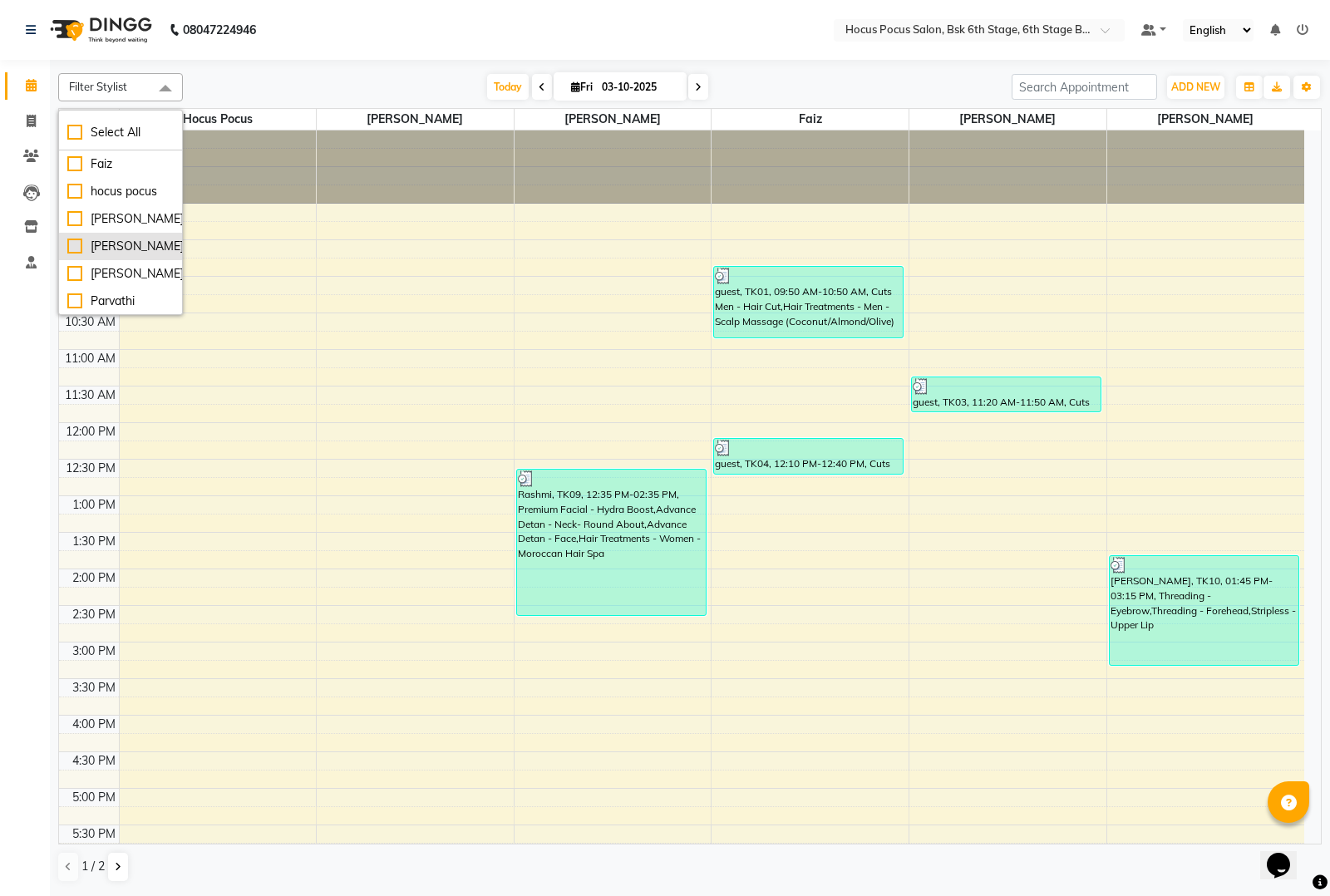
scroll to position [55, 0]
click at [70, 300] on div "Sai" at bounding box center [120, 301] width 106 height 18
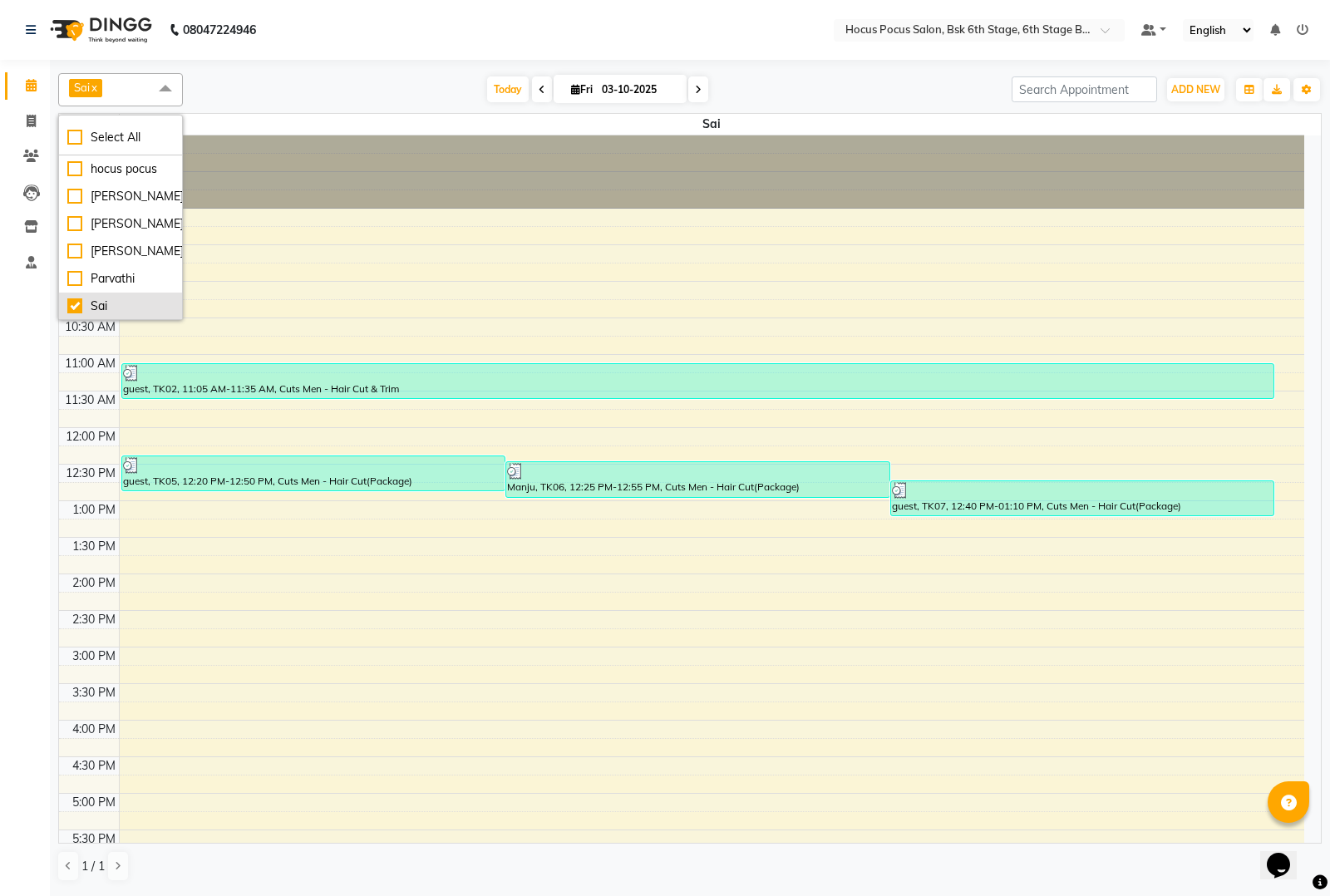
click at [73, 305] on div "Sai" at bounding box center [120, 306] width 106 height 18
checkbox input "false"
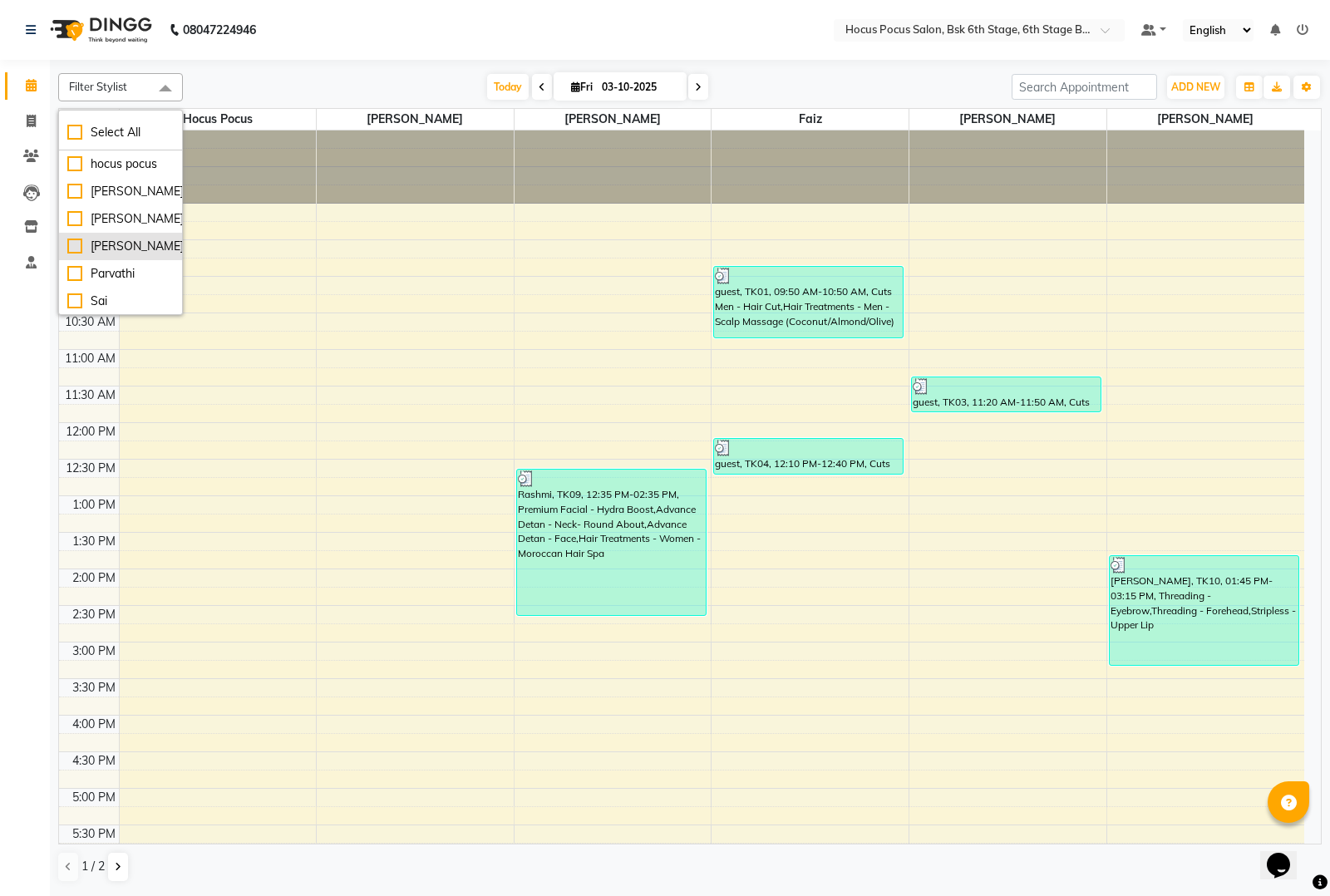
scroll to position [0, 0]
click at [72, 188] on div "Faiz" at bounding box center [120, 191] width 106 height 18
checkbox input "true"
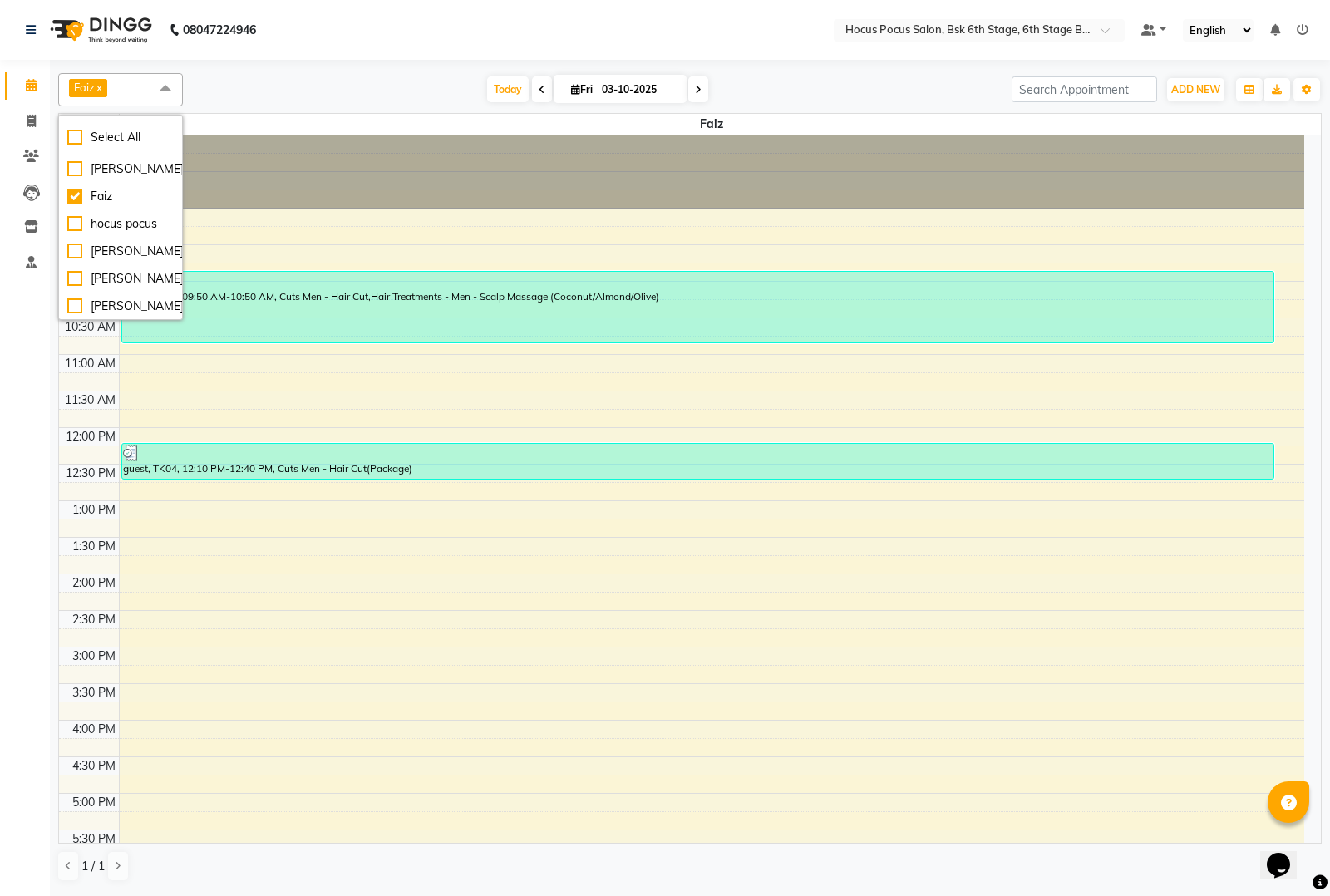
click at [710, 235] on div "8:00 AM 8:30 AM 9:00 AM 9:30 AM 10:00 AM 10:30 AM 11:00 AM 11:30 AM 12:00 PM 12…" at bounding box center [682, 610] width 1245 height 949
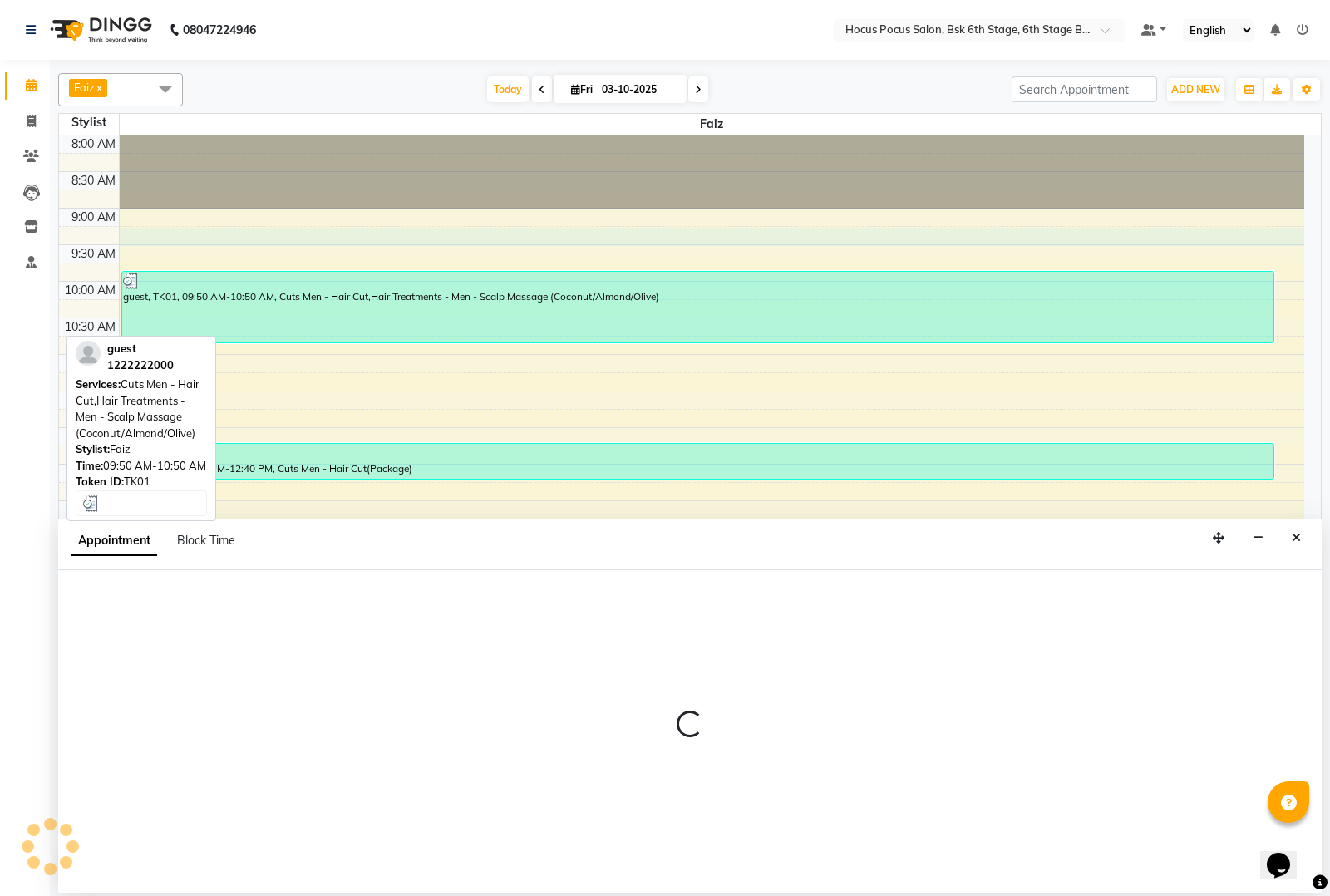
select select "87125"
select select "555"
select select "tentative"
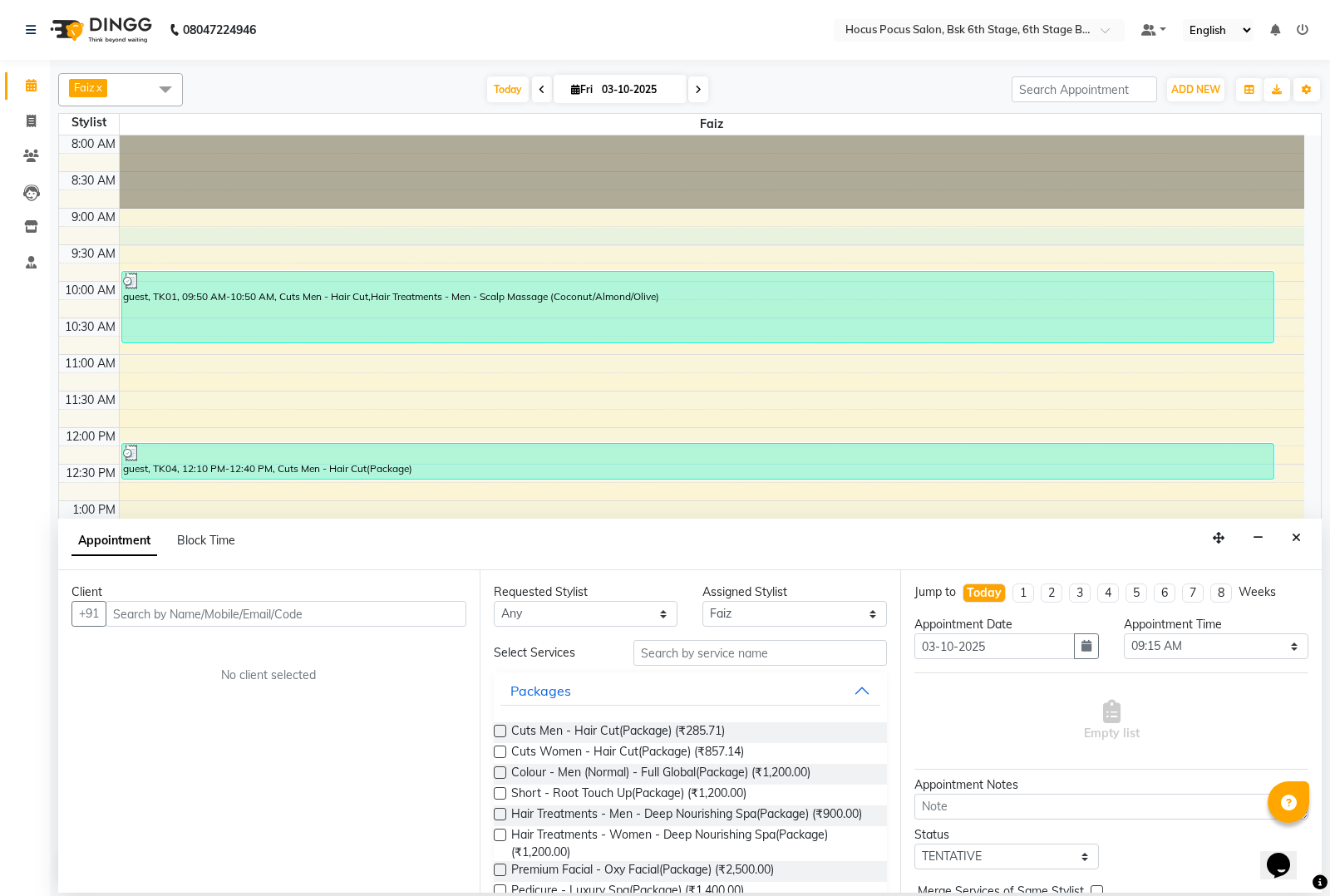
click at [102, 88] on link "x" at bounding box center [98, 87] width 8 height 14
checkbox input "false"
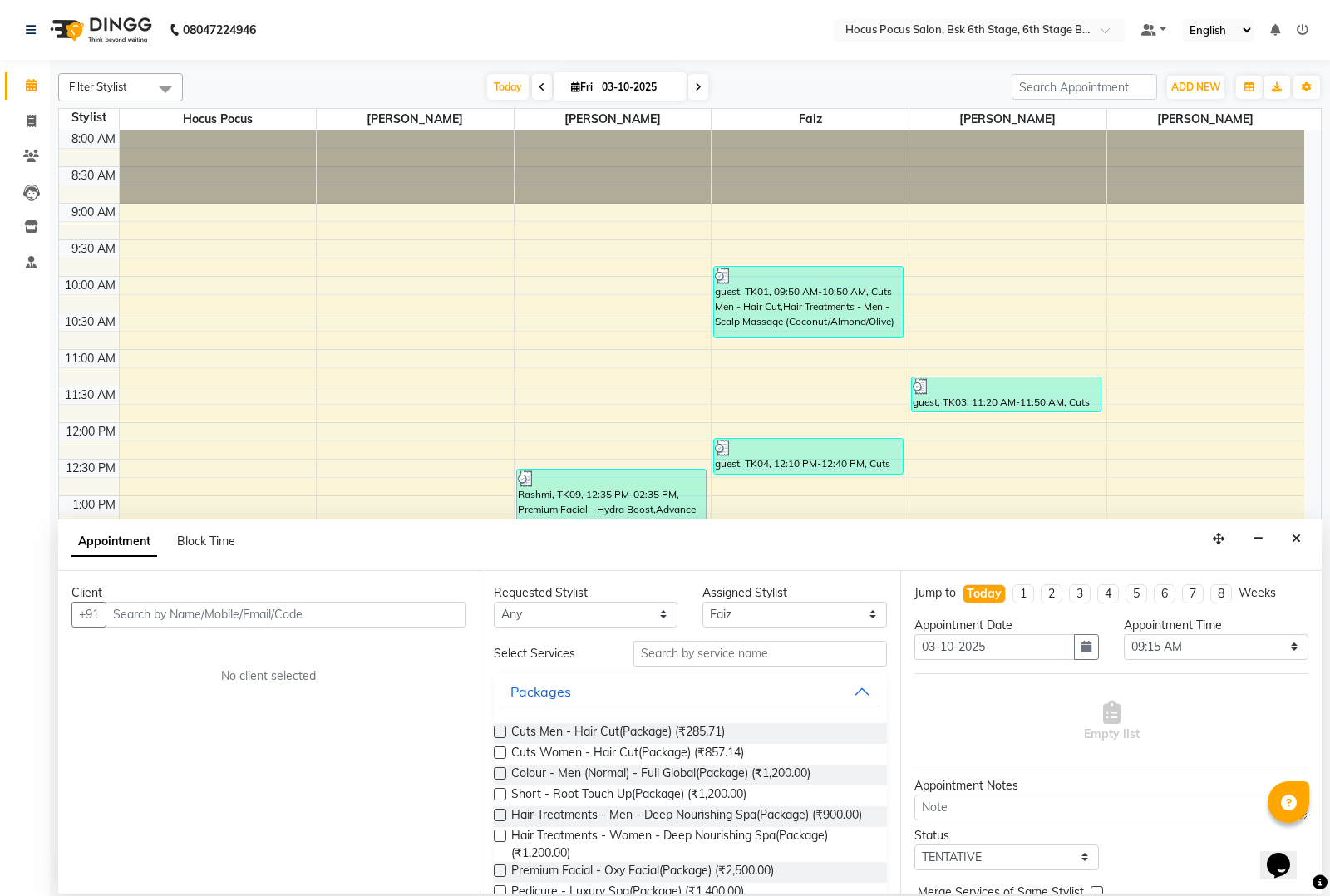
click at [166, 85] on span at bounding box center [165, 88] width 33 height 31
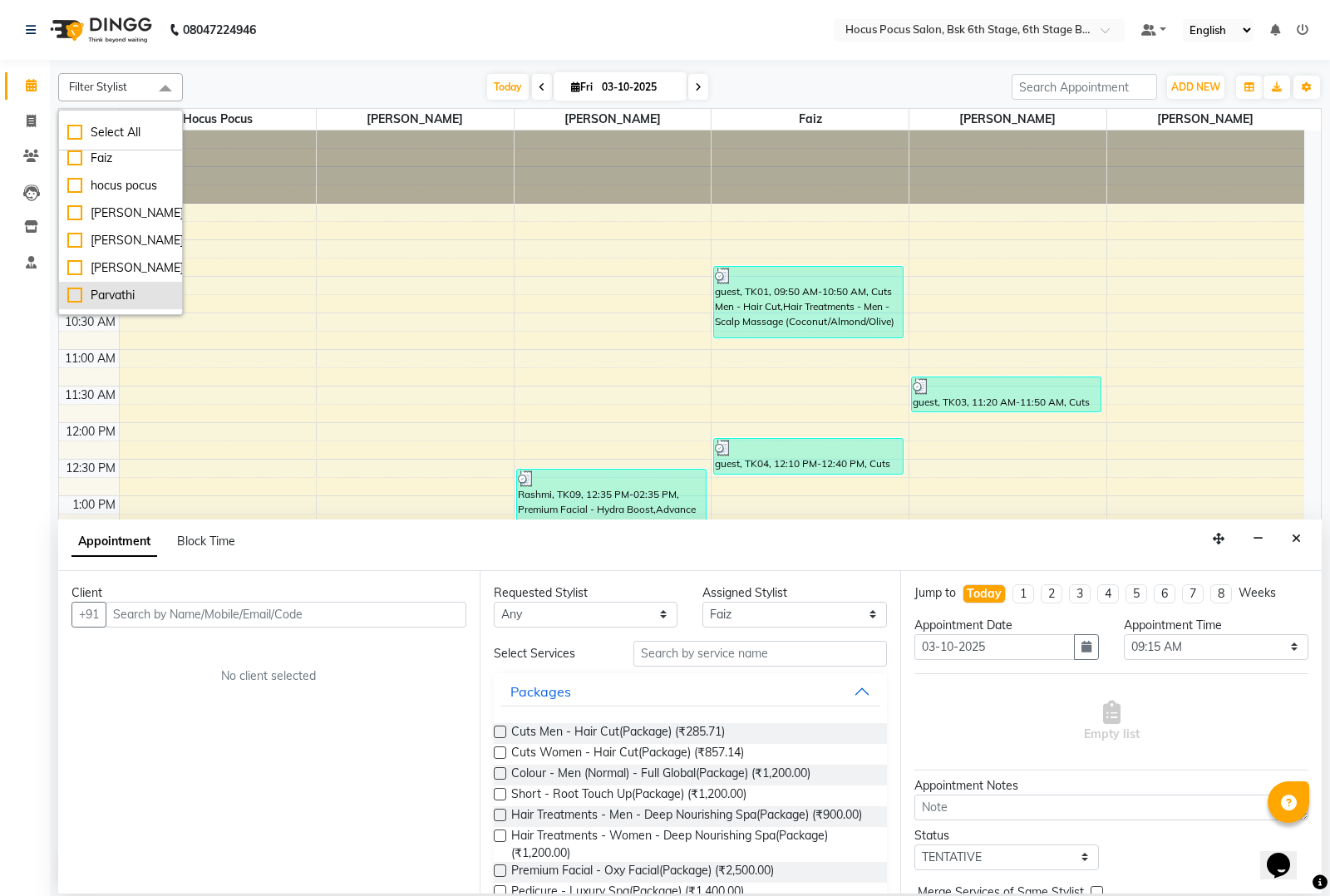
scroll to position [55, 0]
click at [77, 298] on div "Sai" at bounding box center [120, 301] width 106 height 18
checkbox input "true"
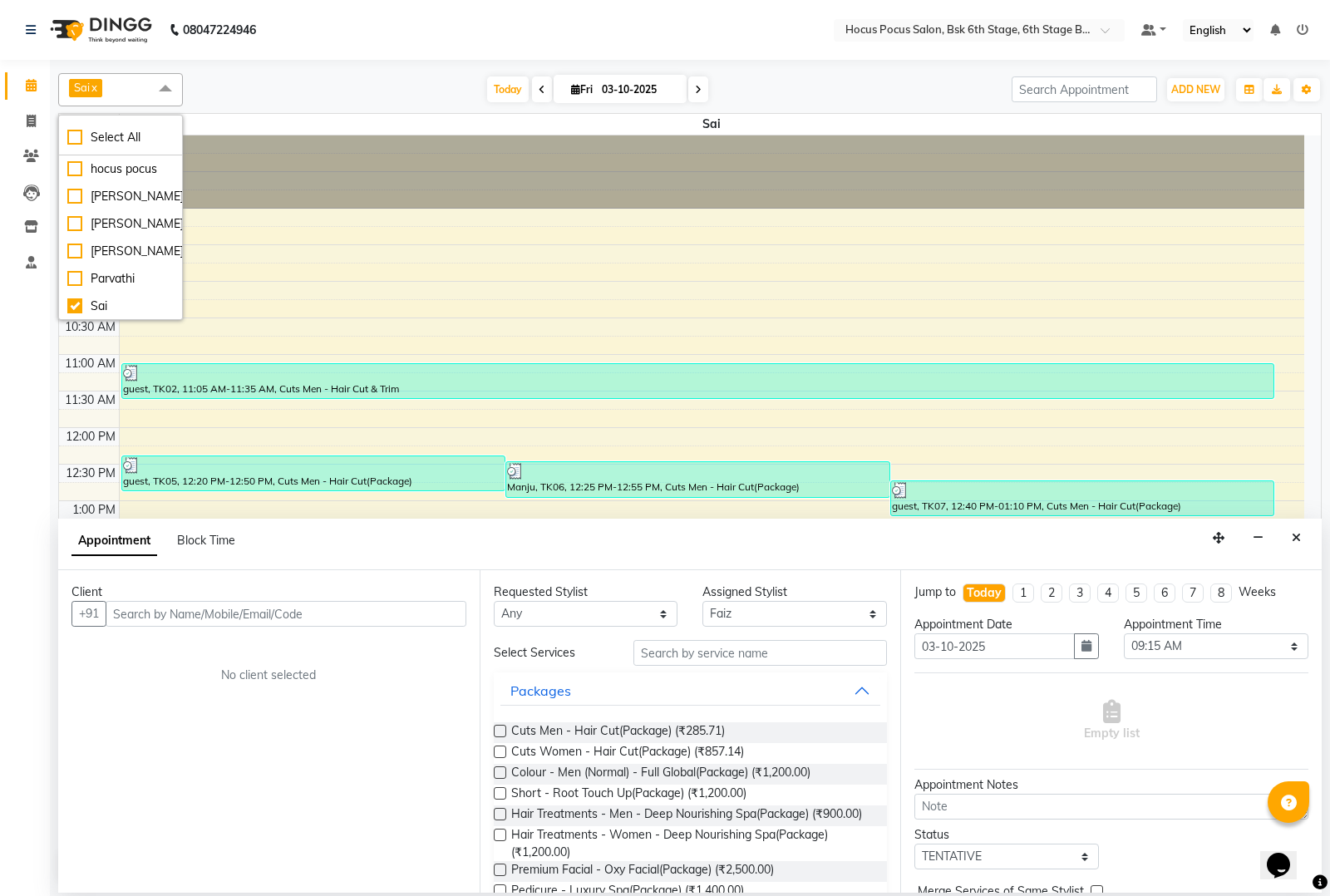
click at [883, 259] on div "8:00 AM 8:30 AM 9:00 AM 9:30 AM 10:00 AM 10:30 AM 11:00 AM 11:30 AM 12:00 PM 12…" at bounding box center [682, 610] width 1245 height 949
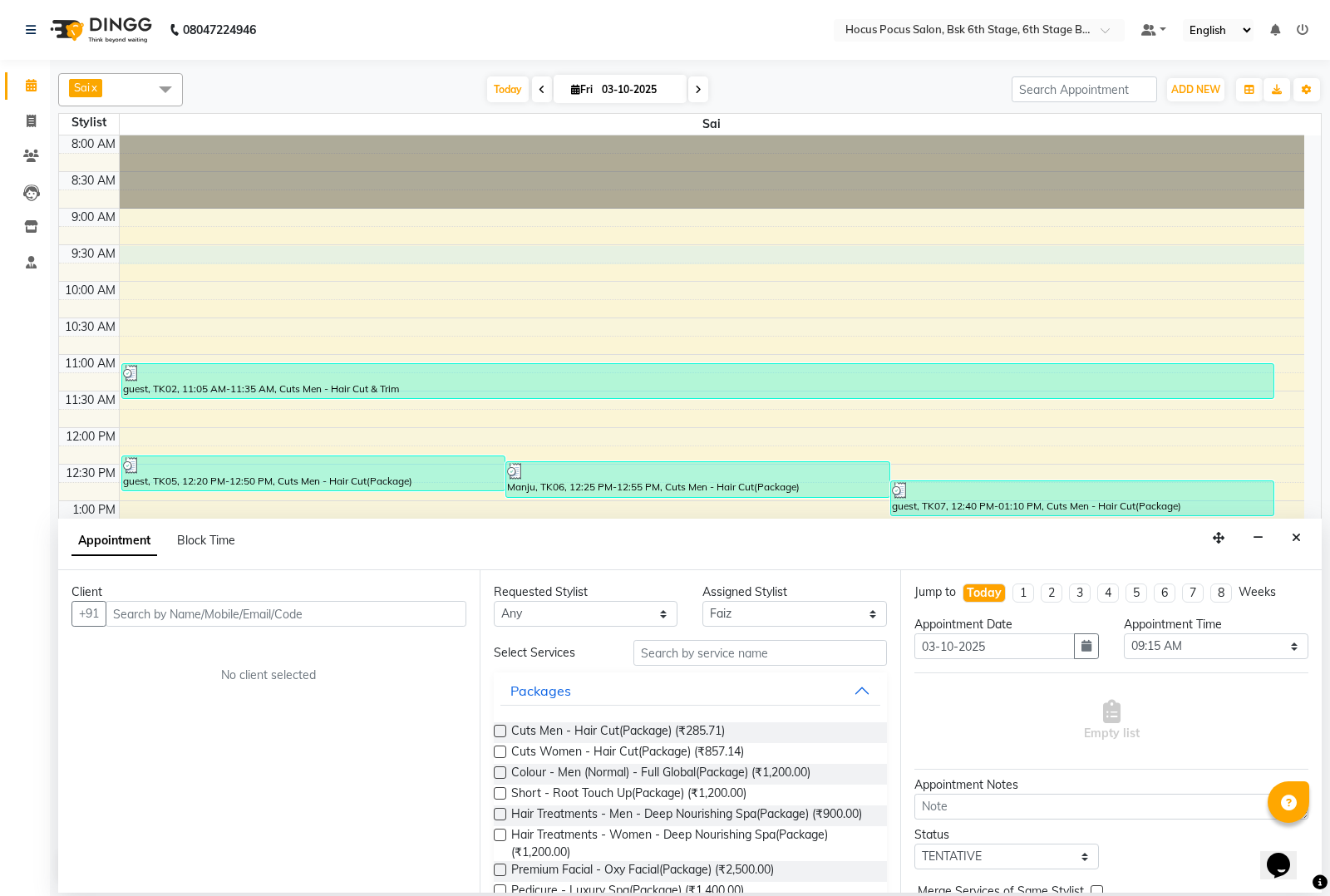
click at [891, 288] on div "8:00 AM 8:30 AM 9:00 AM 9:30 AM 10:00 AM 10:30 AM 11:00 AM 11:30 AM 12:00 PM 12…" at bounding box center [682, 610] width 1245 height 949
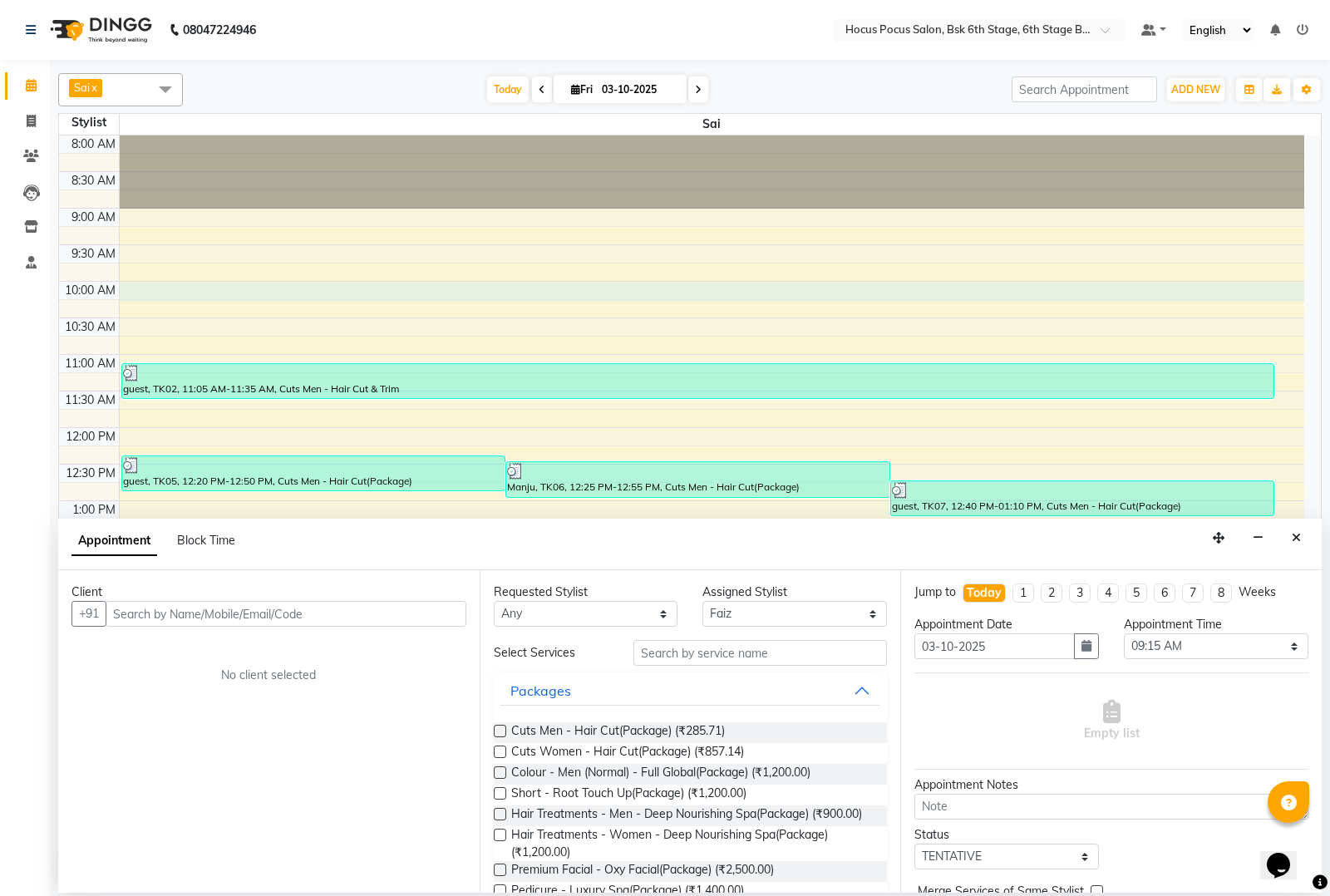
click at [93, 85] on link "x" at bounding box center [93, 87] width 8 height 14
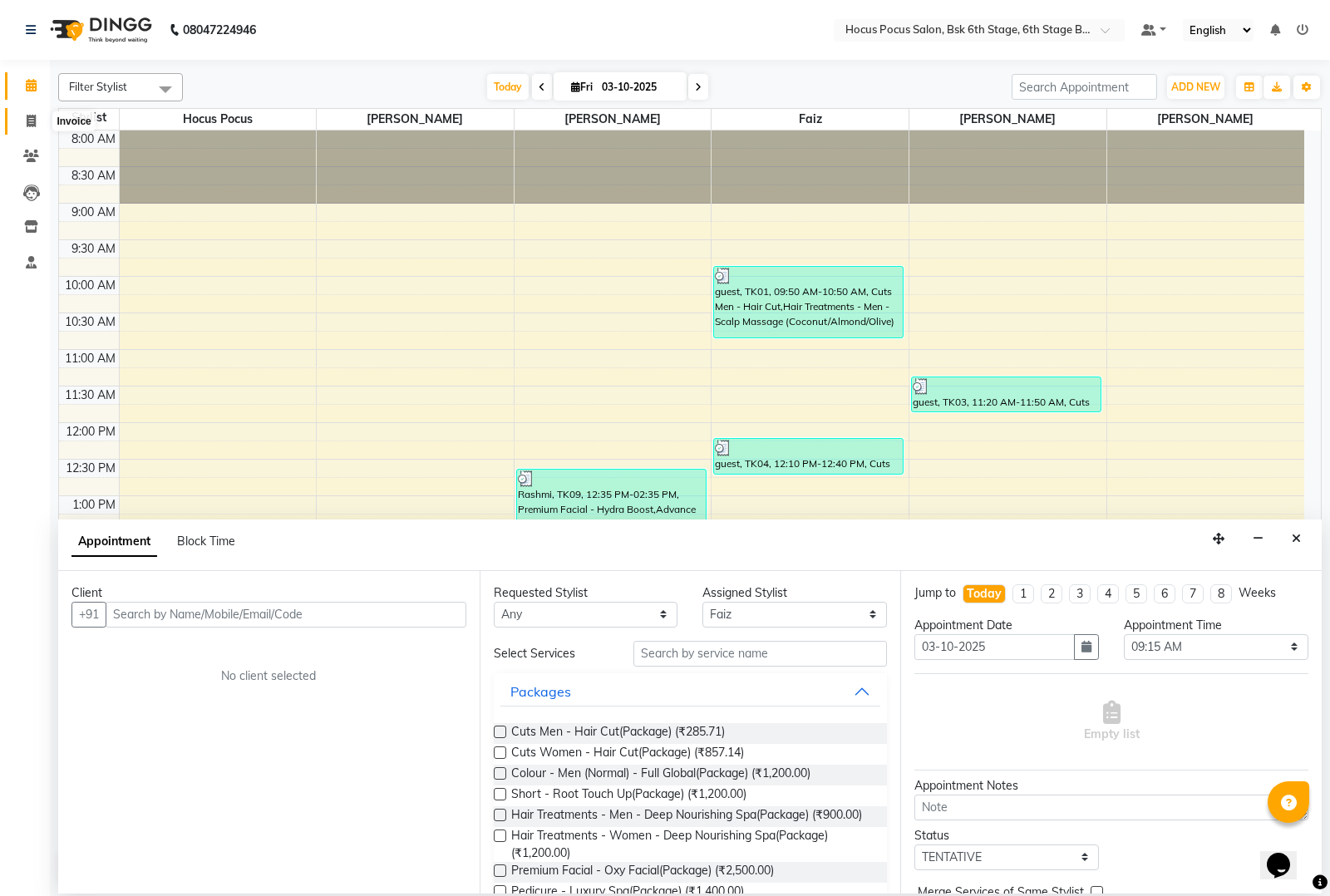
click at [19, 115] on span at bounding box center [31, 121] width 29 height 20
select select "service"
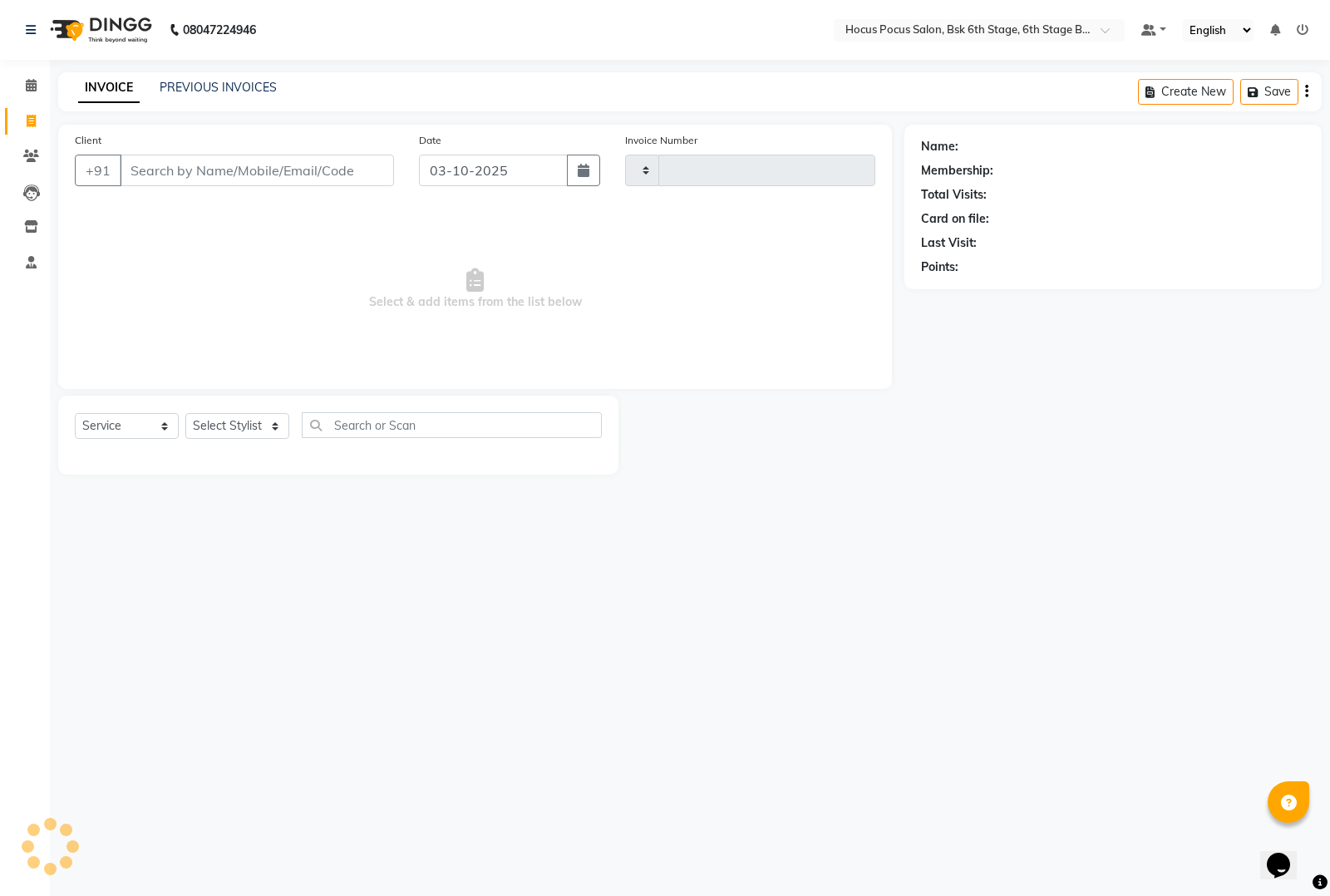
type input "4091"
select select "5242"
click at [212, 76] on div "INVOICE PREVIOUS INVOICES Create New Save" at bounding box center [690, 92] width 1263 height 39
click at [210, 81] on link "PREVIOUS INVOICES" at bounding box center [218, 87] width 117 height 15
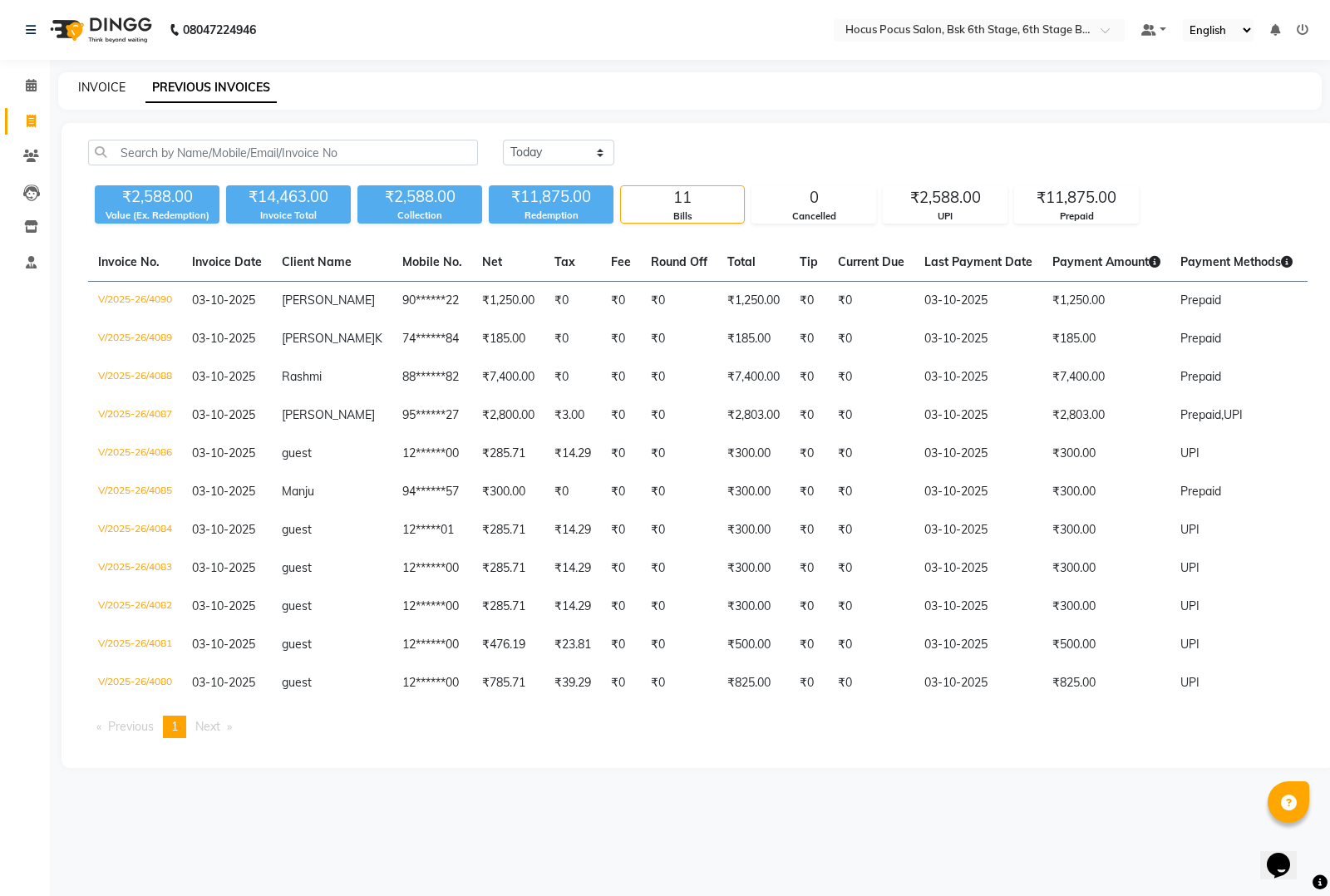
click at [89, 84] on link "INVOICE" at bounding box center [102, 87] width 48 height 15
select select "5242"
select select "service"
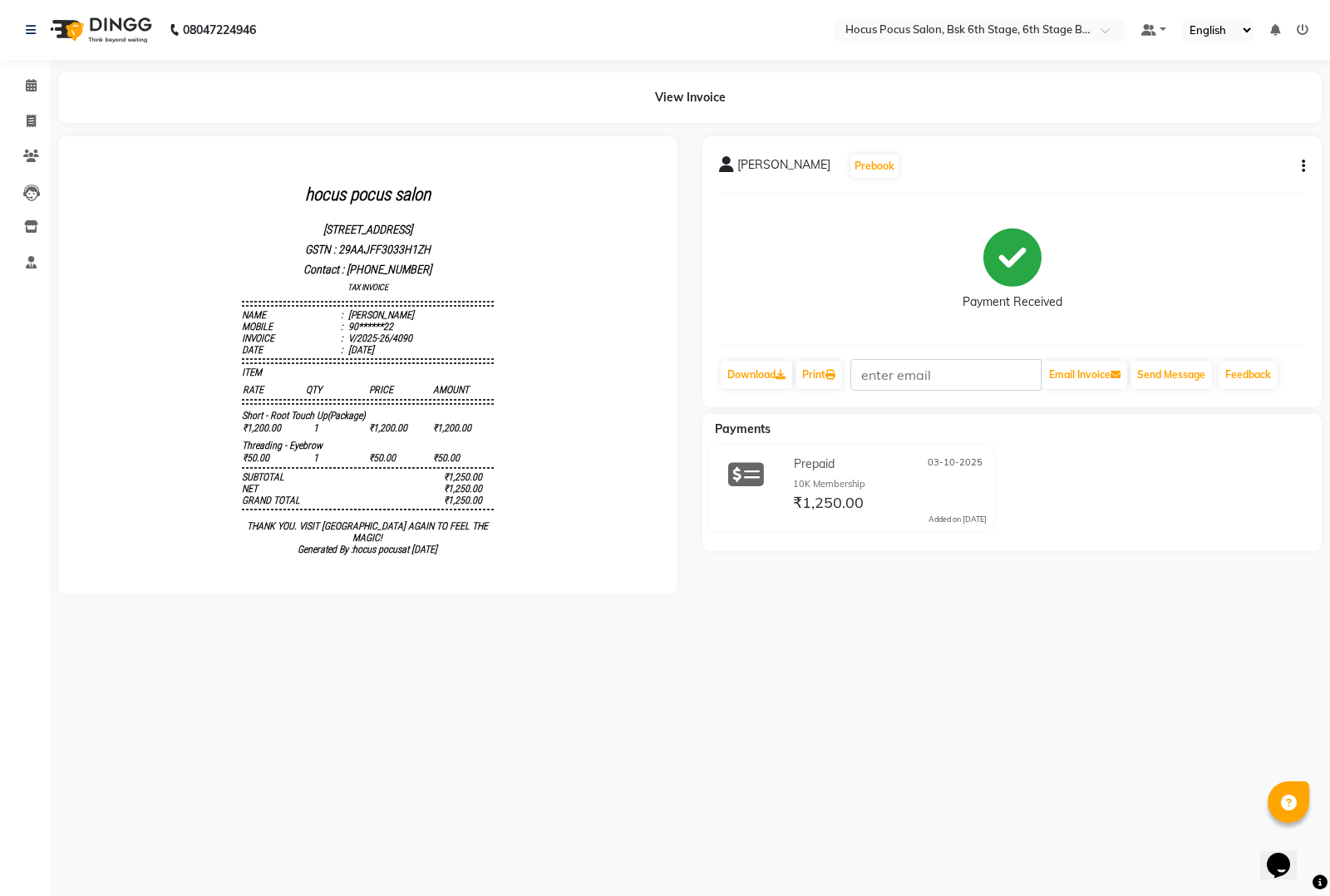
click at [1305, 160] on div "[PERSON_NAME] Prebook Payment Received Download Print Email Invoice Send Messag…" at bounding box center [1011, 272] width 619 height 271
click at [1298, 163] on button "button" at bounding box center [1300, 166] width 10 height 18
click at [1228, 149] on div "Edit Invoice" at bounding box center [1239, 155] width 76 height 20
select select "service"
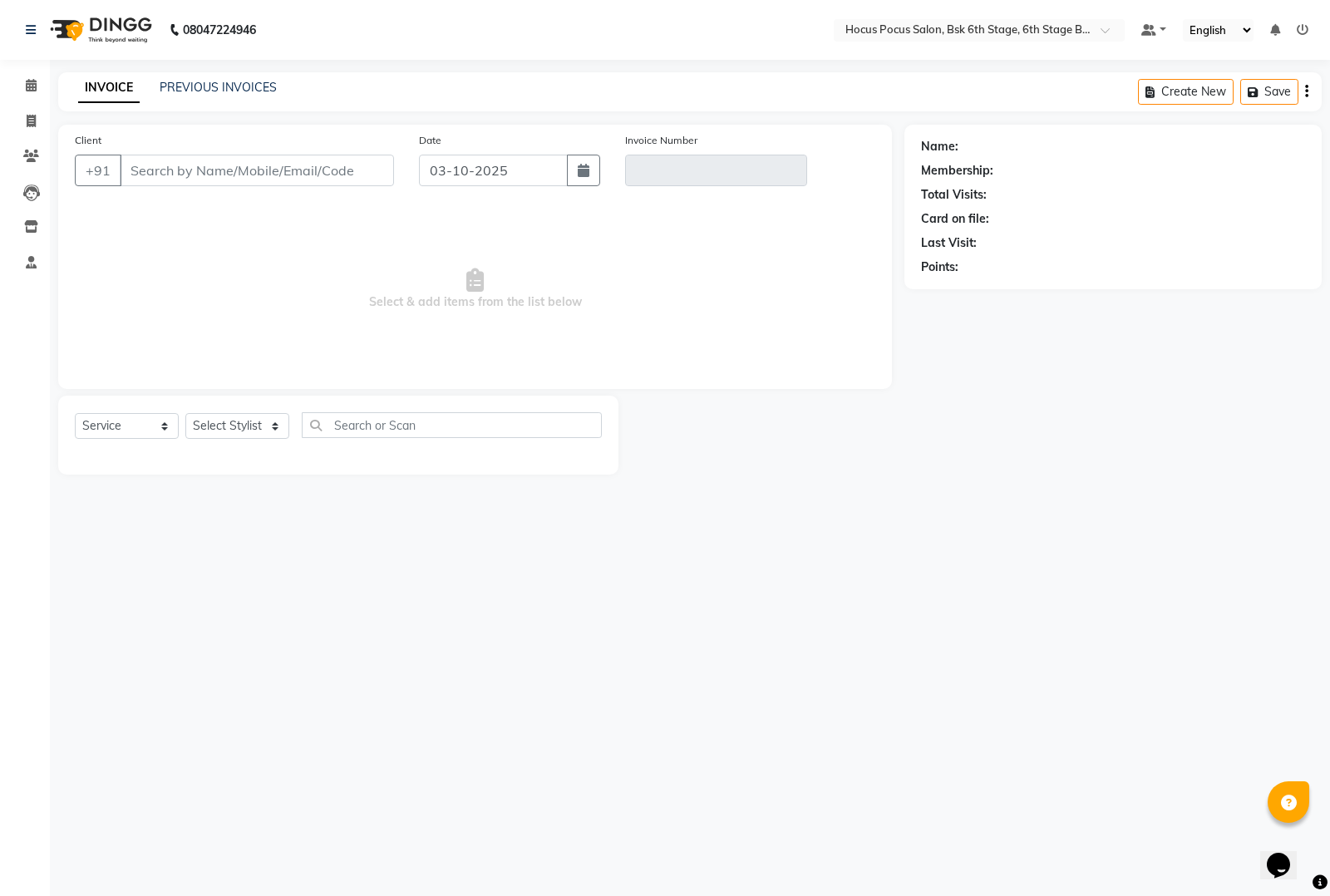
type input "90******22"
type input "V/2025-26/4090"
select select "select"
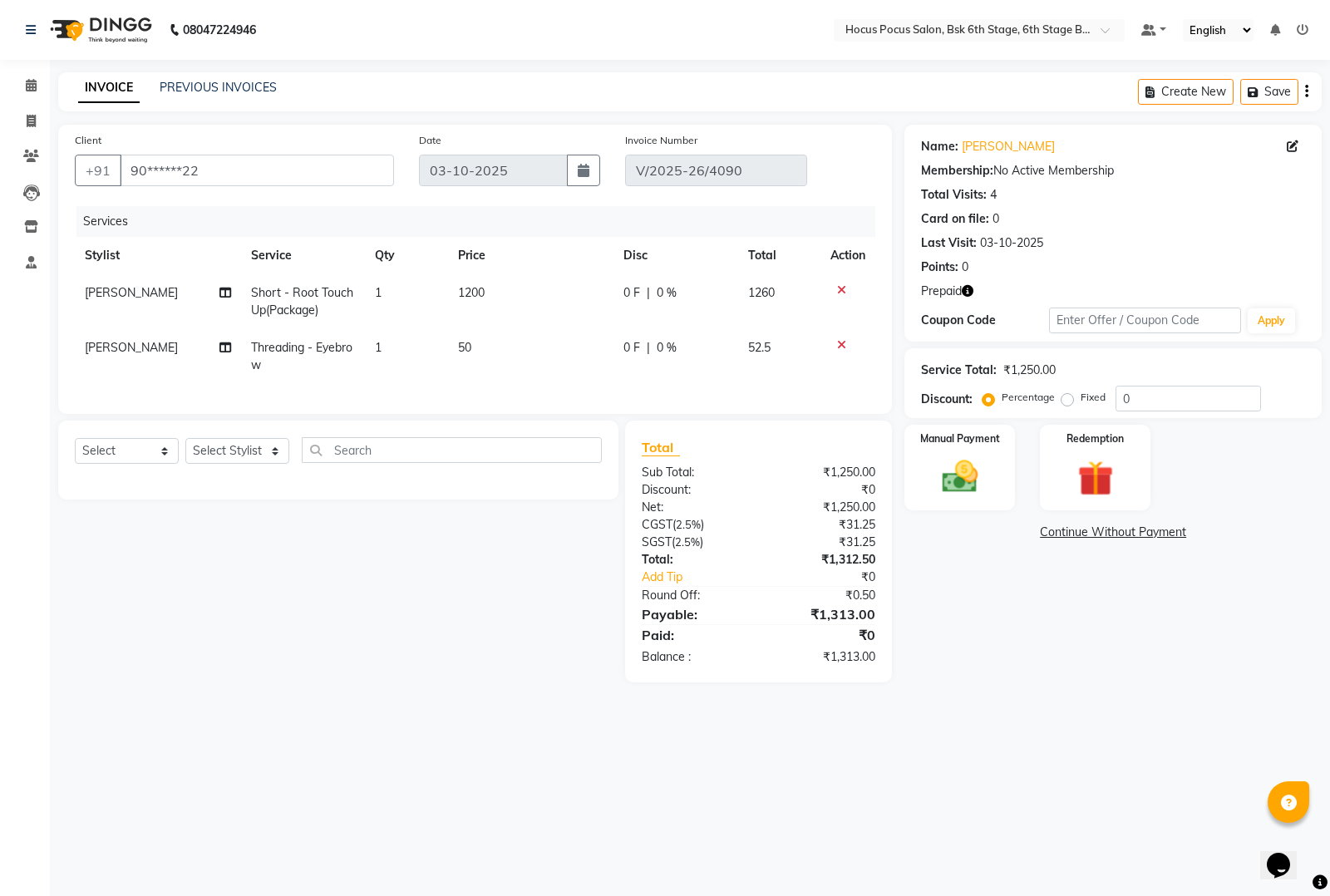
click at [131, 343] on span "[PERSON_NAME]" at bounding box center [132, 347] width 93 height 15
select select "87767"
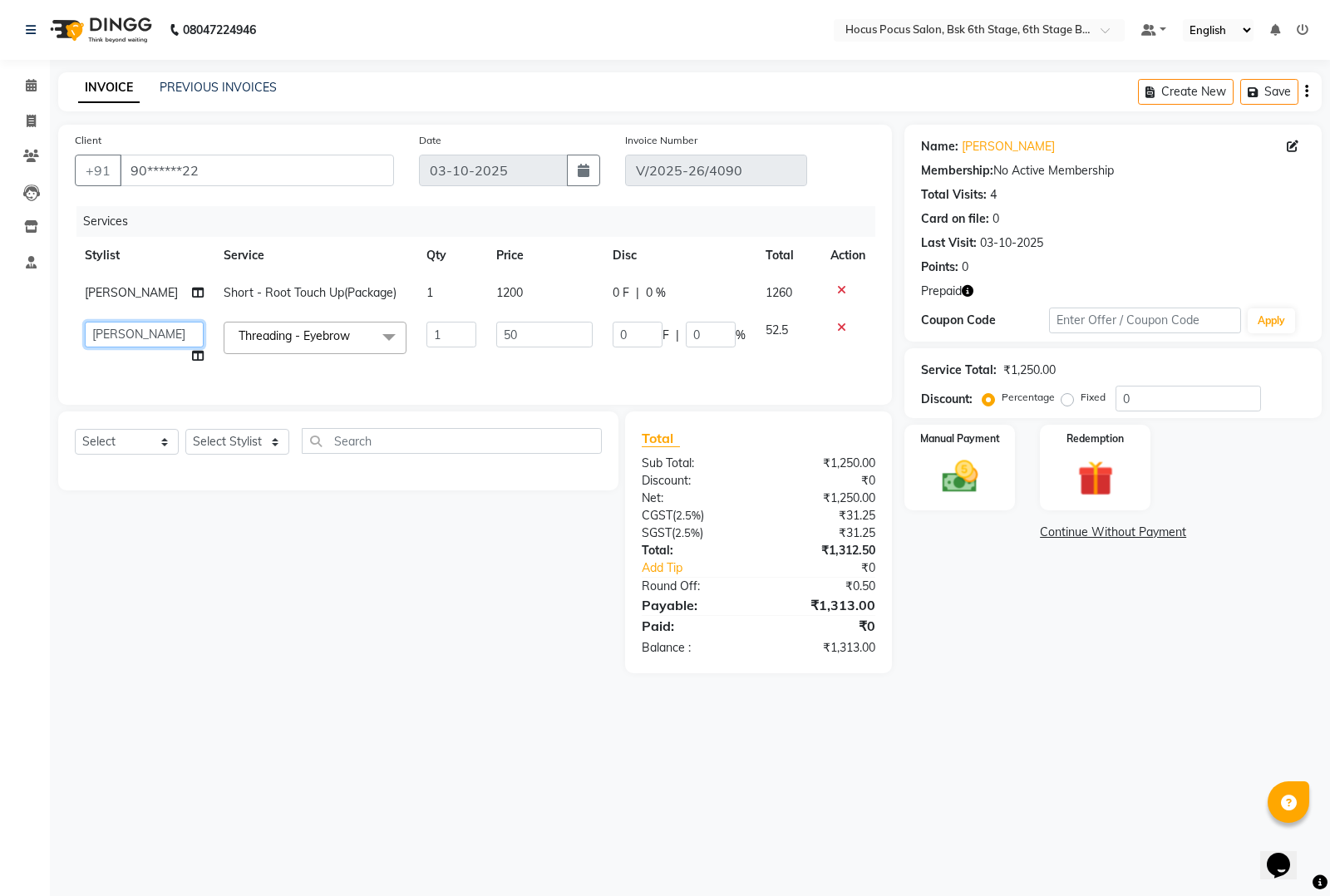
click at [131, 322] on select "[PERSON_NAME] hocus pocus [PERSON_NAME] [PERSON_NAME] [PERSON_NAME] Sai" at bounding box center [144, 334] width 119 height 25
select select "91469"
click at [1099, 468] on img at bounding box center [1094, 479] width 60 height 46
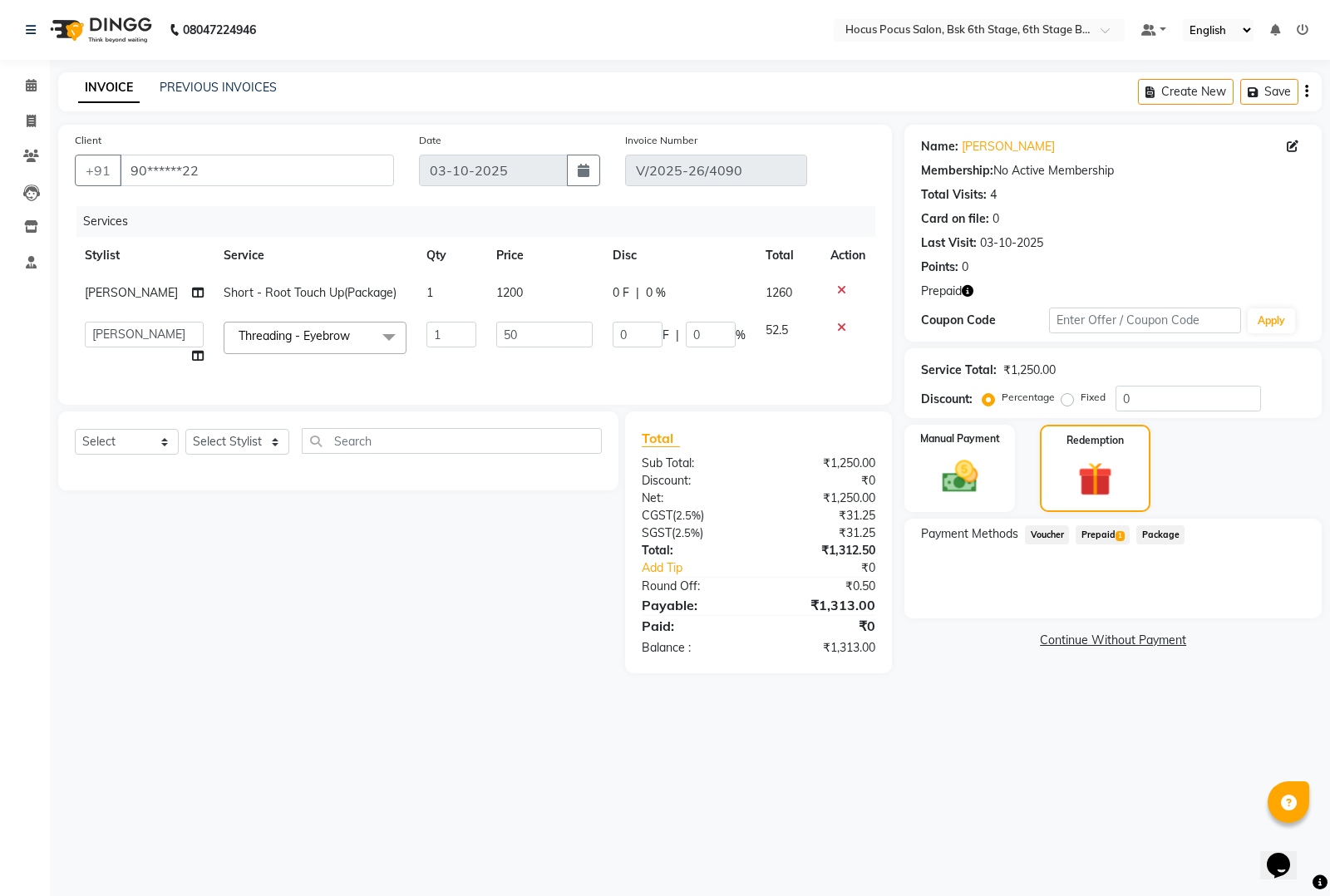
click at [1109, 533] on span "Prepaid 1" at bounding box center [1103, 535] width 54 height 20
click at [1083, 605] on input "1313" at bounding box center [1079, 600] width 100 height 25
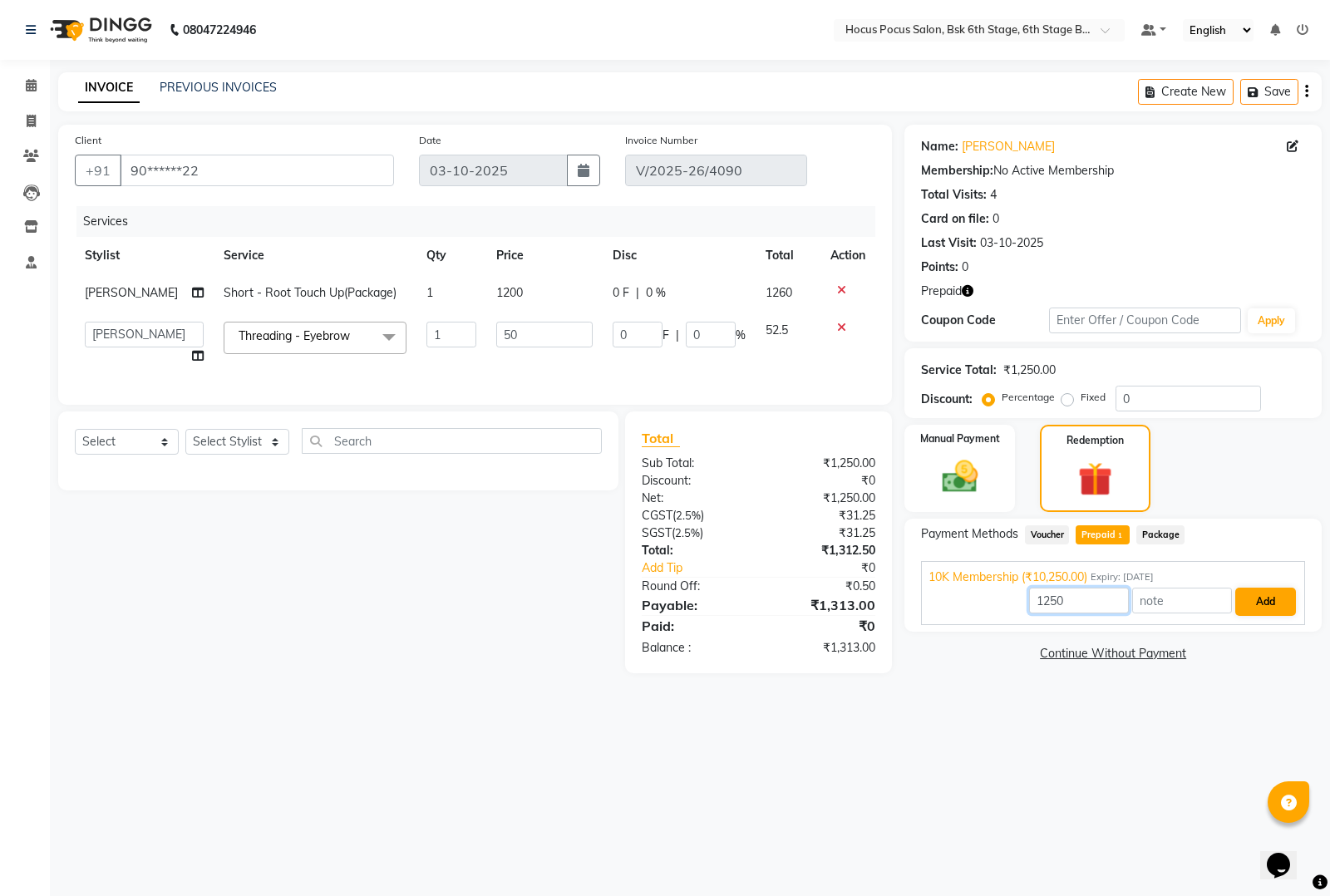
type input "1250"
click at [1257, 596] on button "Add" at bounding box center [1265, 601] width 60 height 28
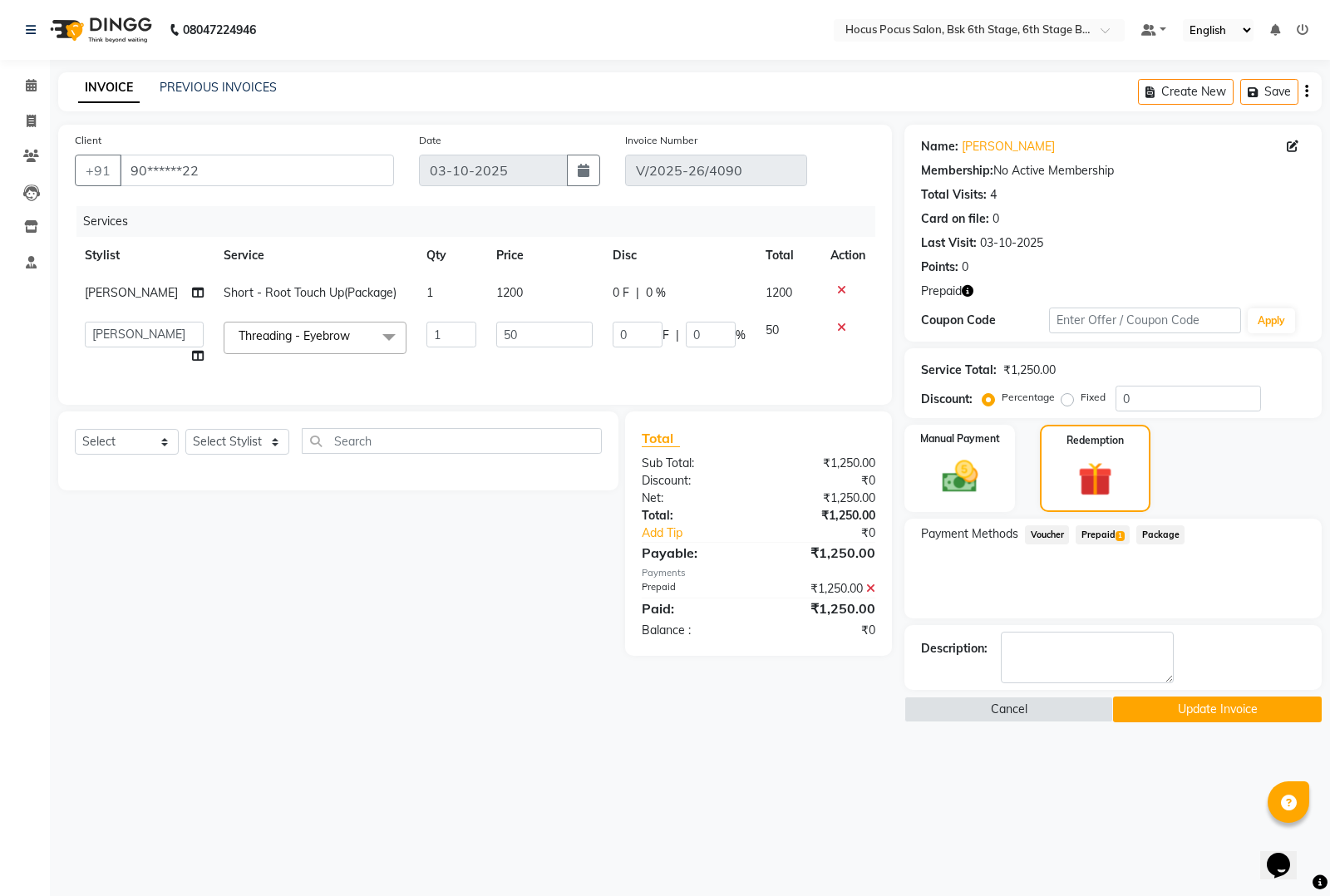
click at [1159, 708] on button "Update Invoice" at bounding box center [1217, 709] width 209 height 25
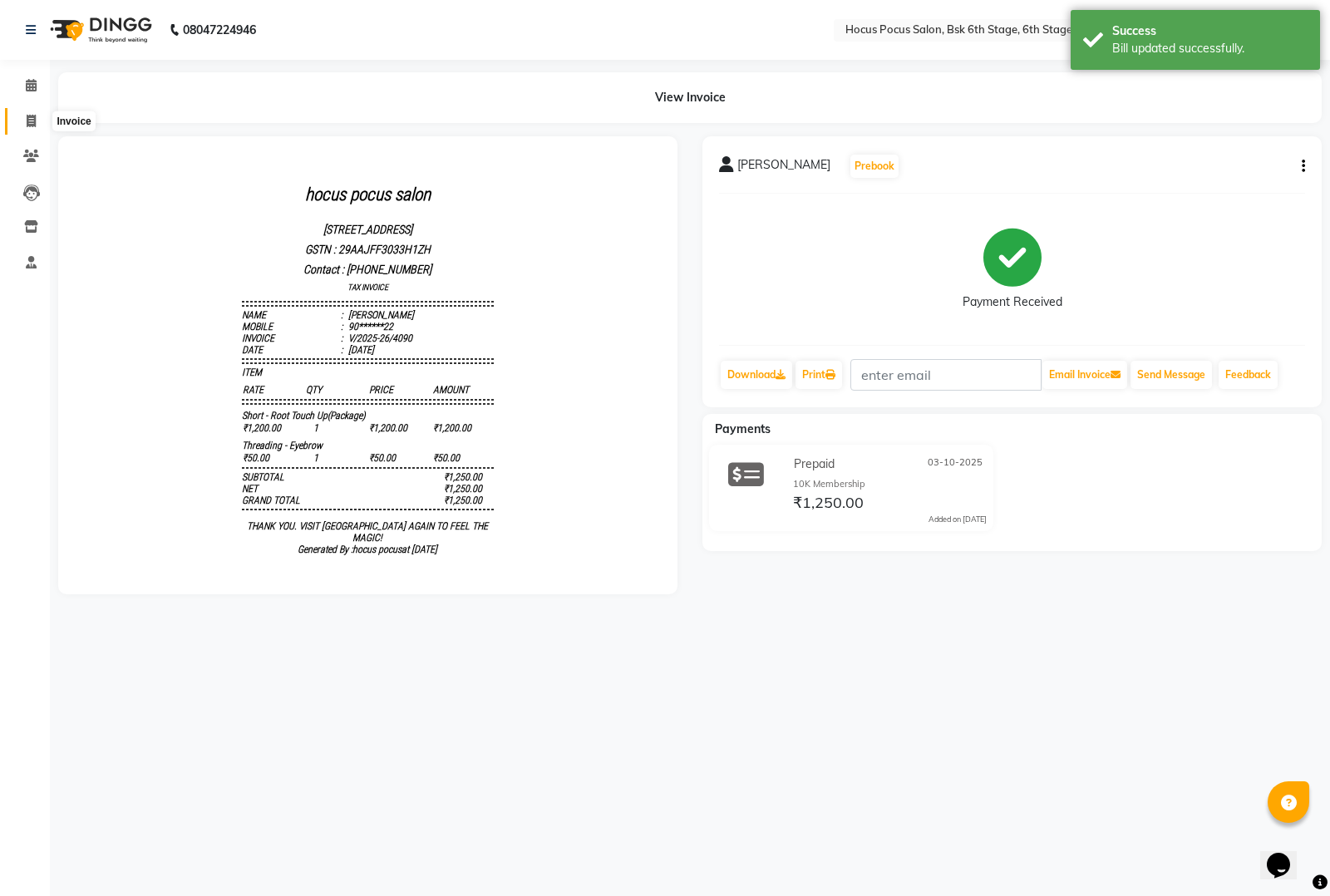
click at [31, 115] on icon at bounding box center [31, 120] width 9 height 13
select select "service"
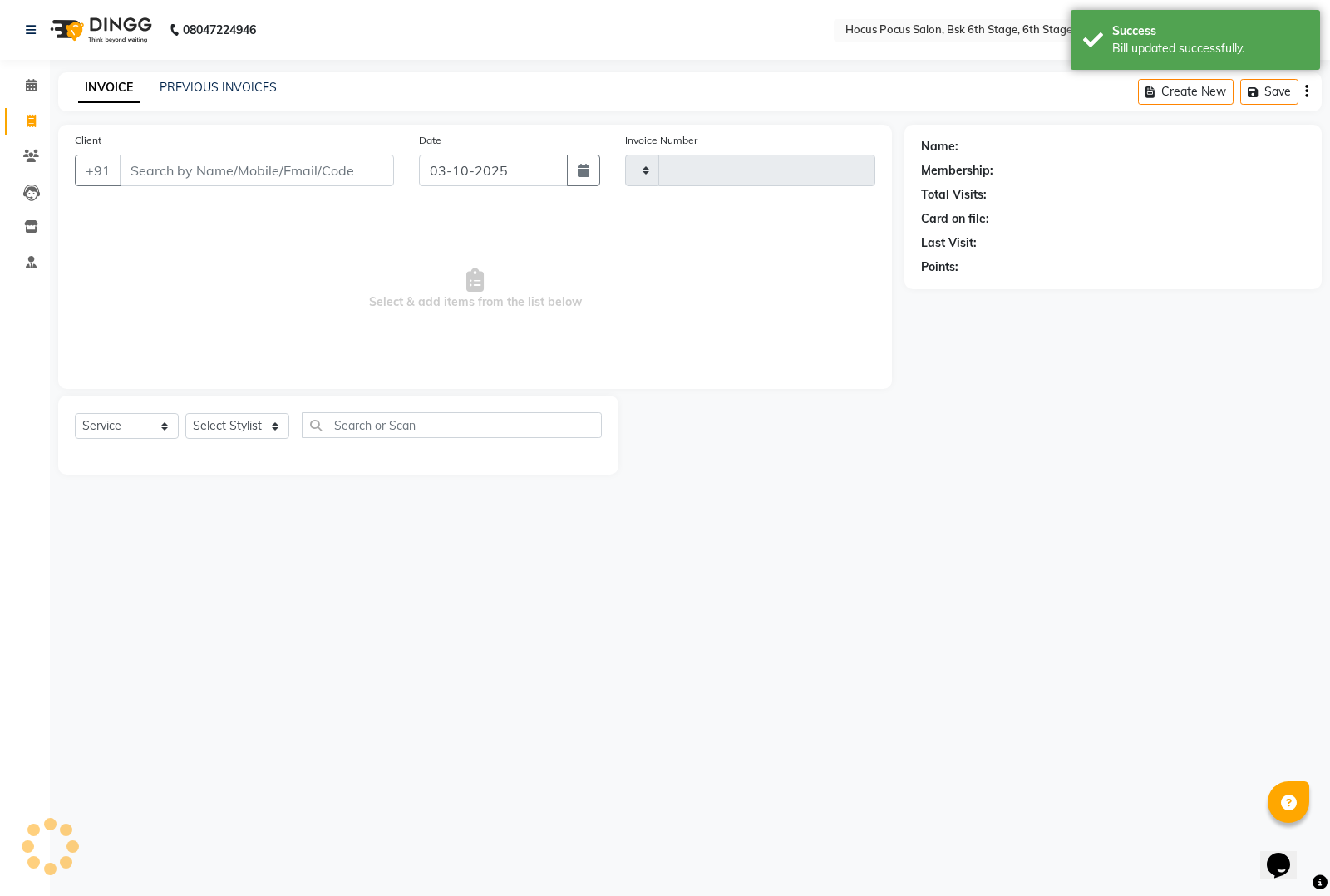
type input "4091"
select select "5242"
click at [217, 84] on link "PREVIOUS INVOICES" at bounding box center [218, 87] width 117 height 15
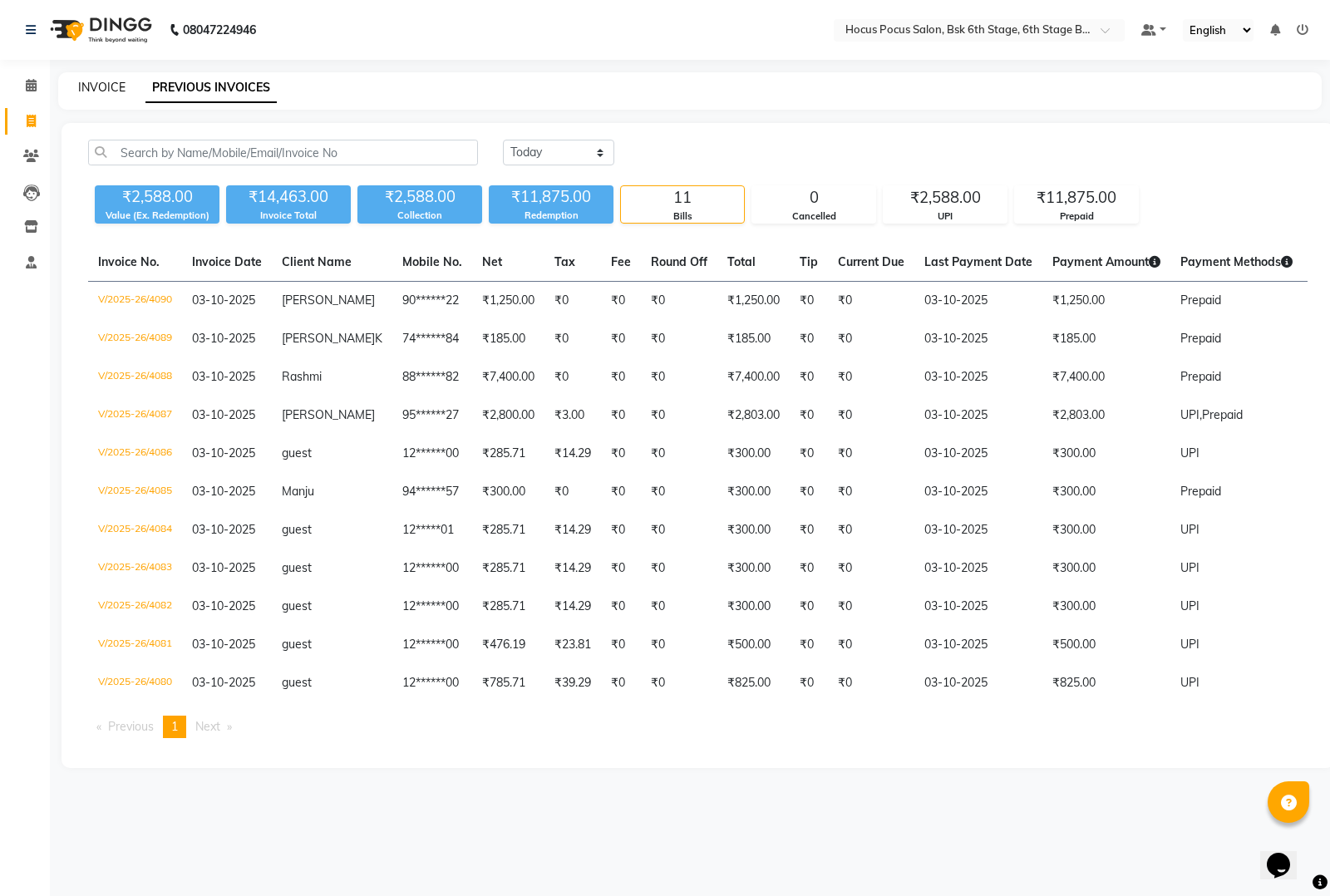
click at [105, 90] on link "INVOICE" at bounding box center [102, 87] width 48 height 15
select select "service"
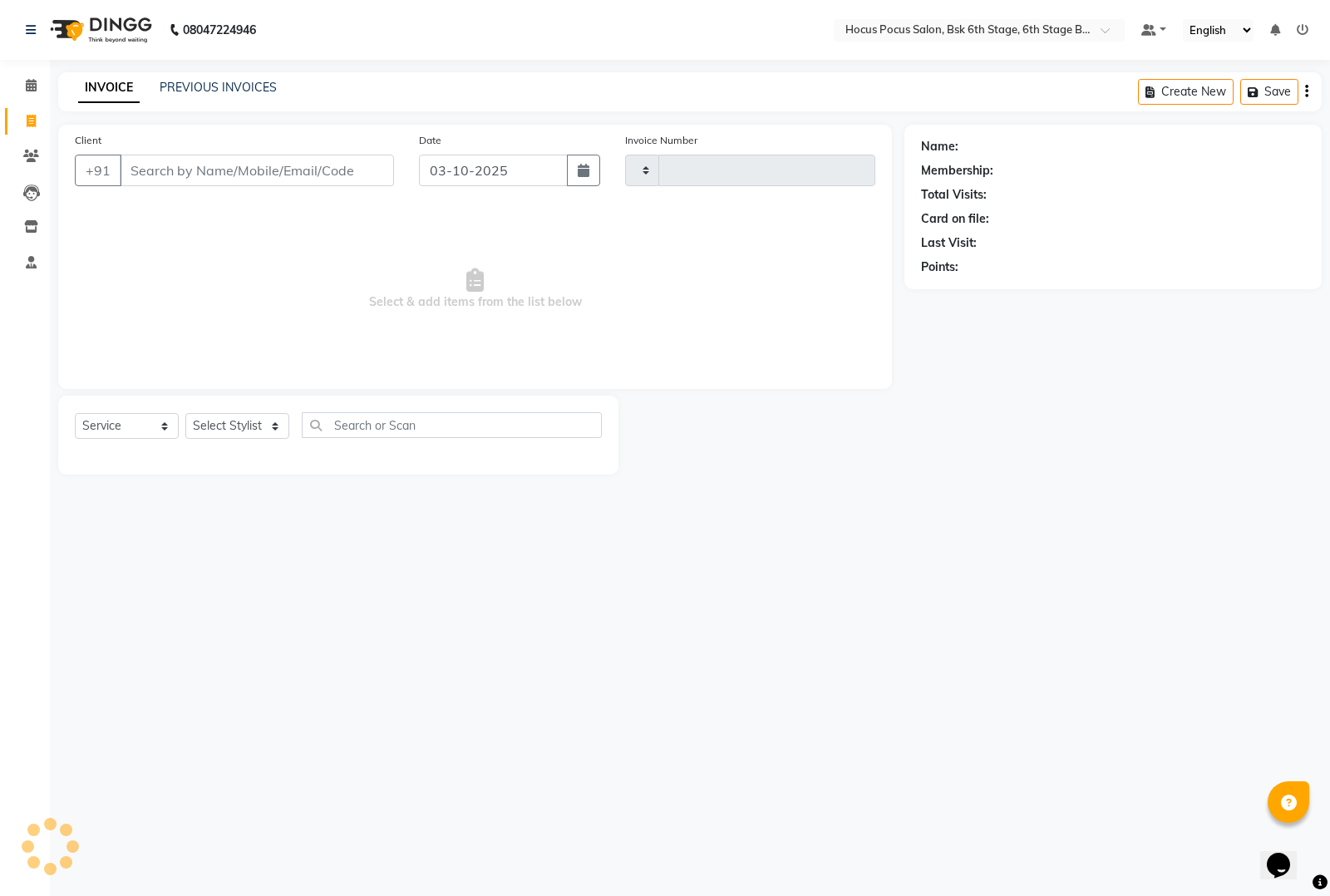
type input "4091"
select select "5242"
click at [206, 87] on link "PREVIOUS INVOICES" at bounding box center [218, 87] width 117 height 15
